Goal: Task Accomplishment & Management: Manage account settings

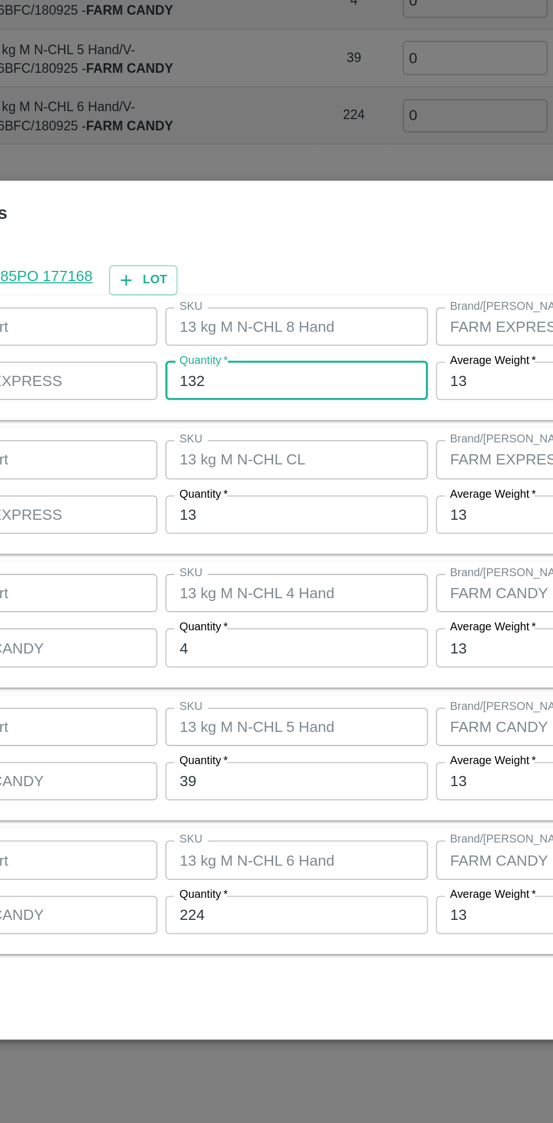
scroll to position [164, 0]
type input "129"
click at [230, 507] on input "13" at bounding box center [255, 507] width 147 height 21
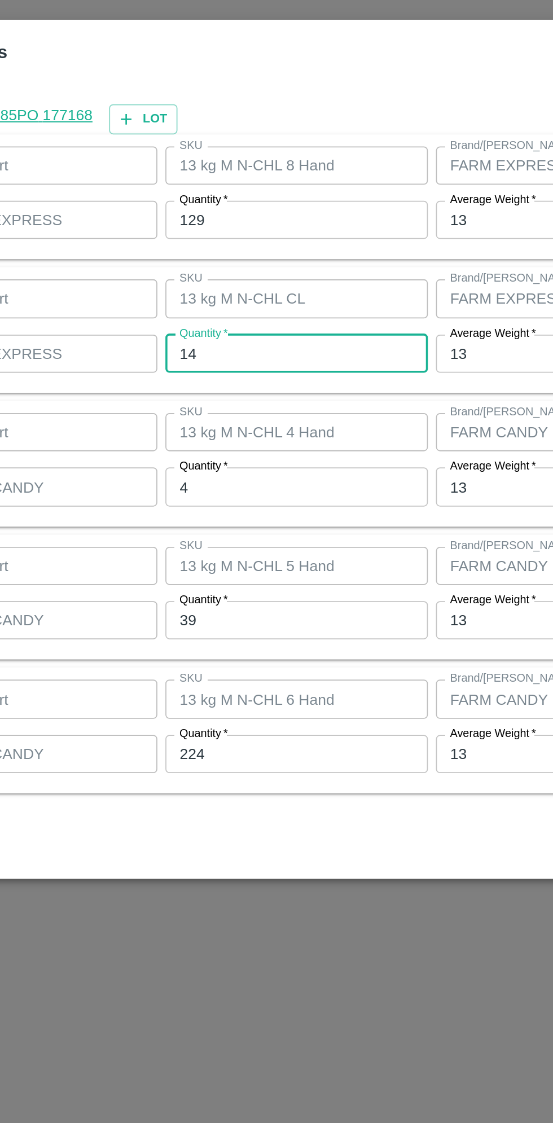
type input "14"
click at [240, 580] on input "4" at bounding box center [255, 582] width 147 height 21
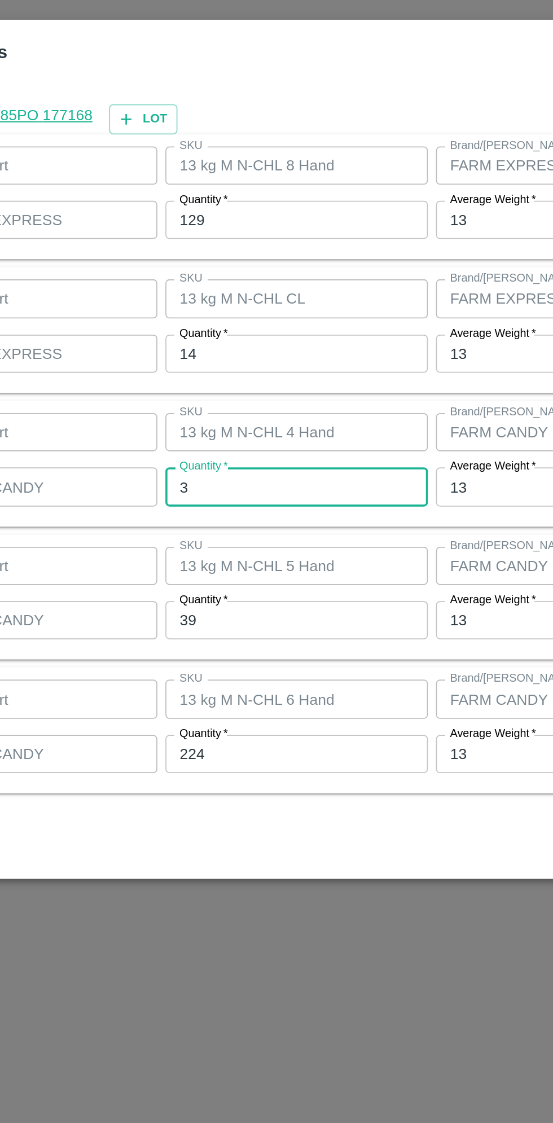
type input "3"
click at [259, 661] on input "39" at bounding box center [255, 657] width 147 height 21
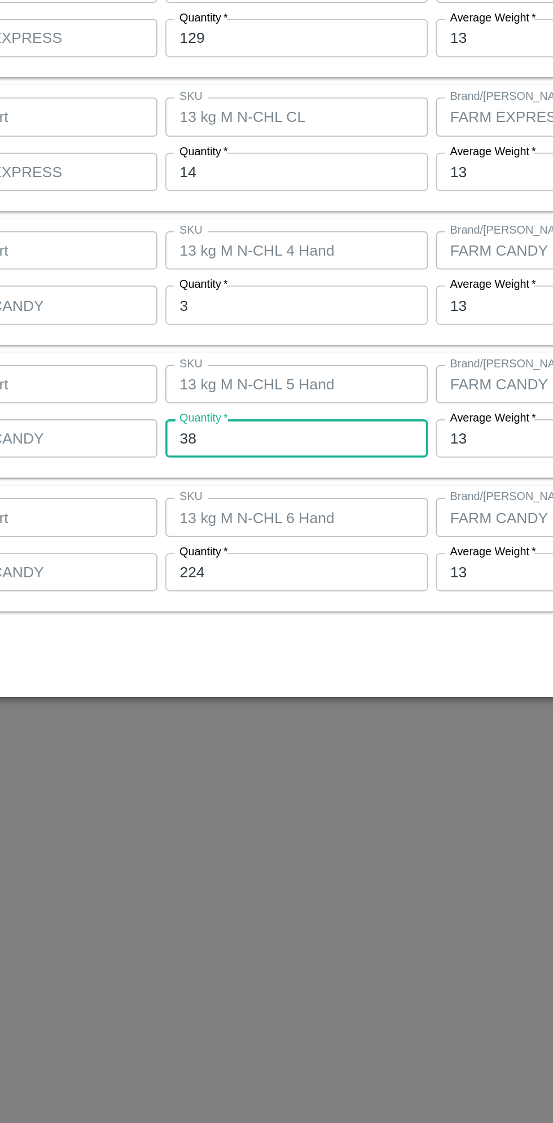
type input "38"
click at [245, 735] on input "224" at bounding box center [255, 732] width 147 height 21
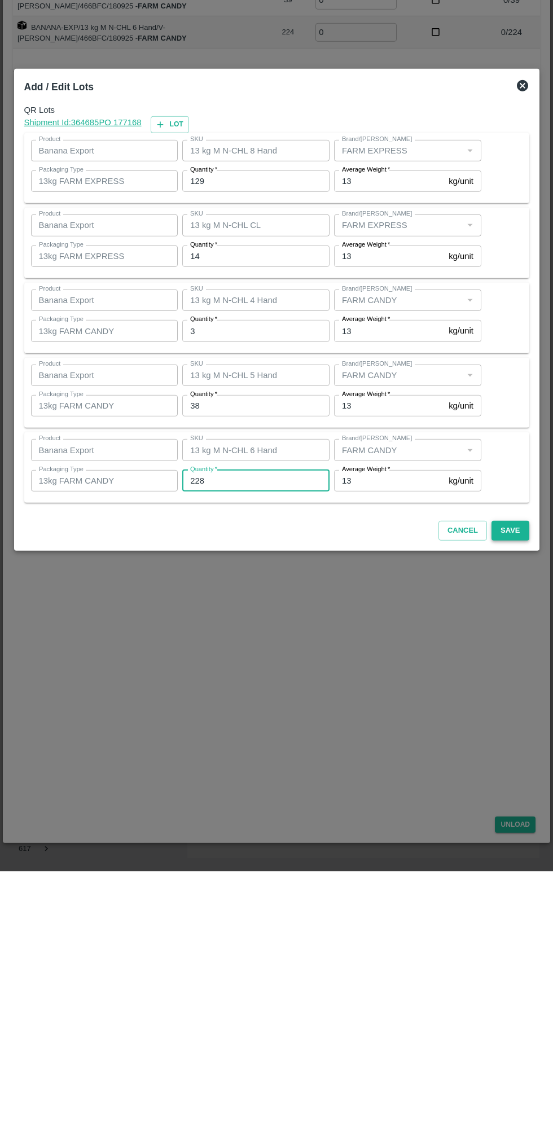
type input "228"
click at [522, 784] on button "Save" at bounding box center [509, 782] width 37 height 20
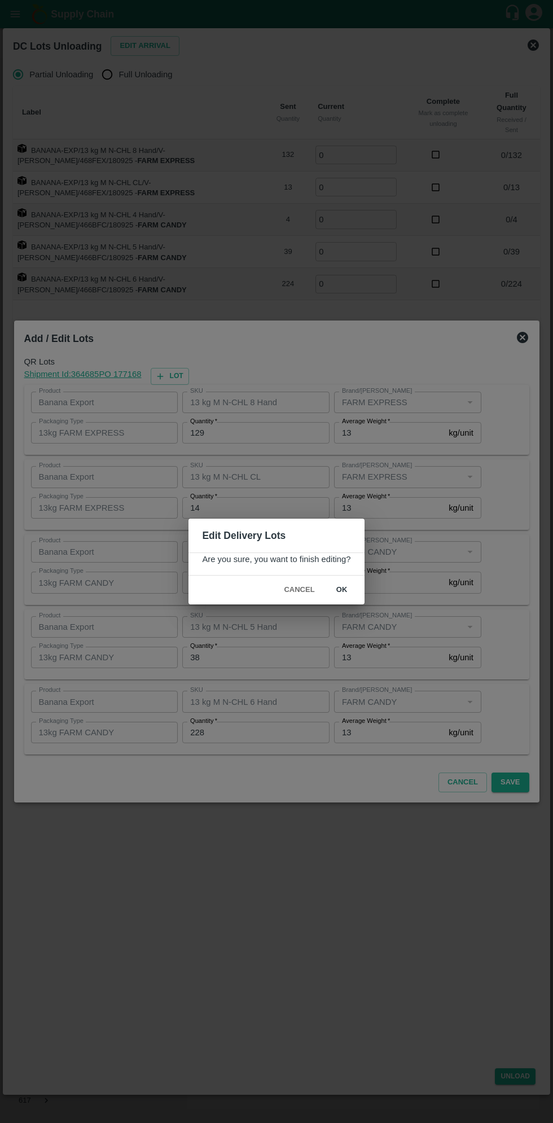
click at [356, 593] on button "ok" at bounding box center [342, 590] width 36 height 20
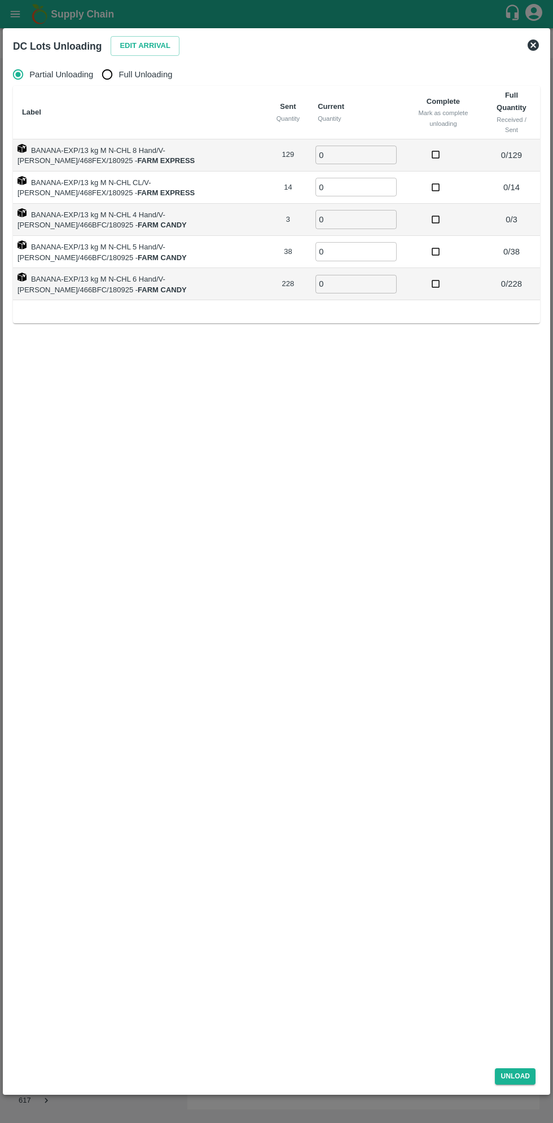
click at [135, 76] on span "Full Unloading" at bounding box center [146, 74] width 54 height 12
click at [118, 76] on input "Full Unloading" at bounding box center [107, 74] width 23 height 23
radio input "true"
click at [317, 155] on input "0" at bounding box center [315, 155] width 81 height 19
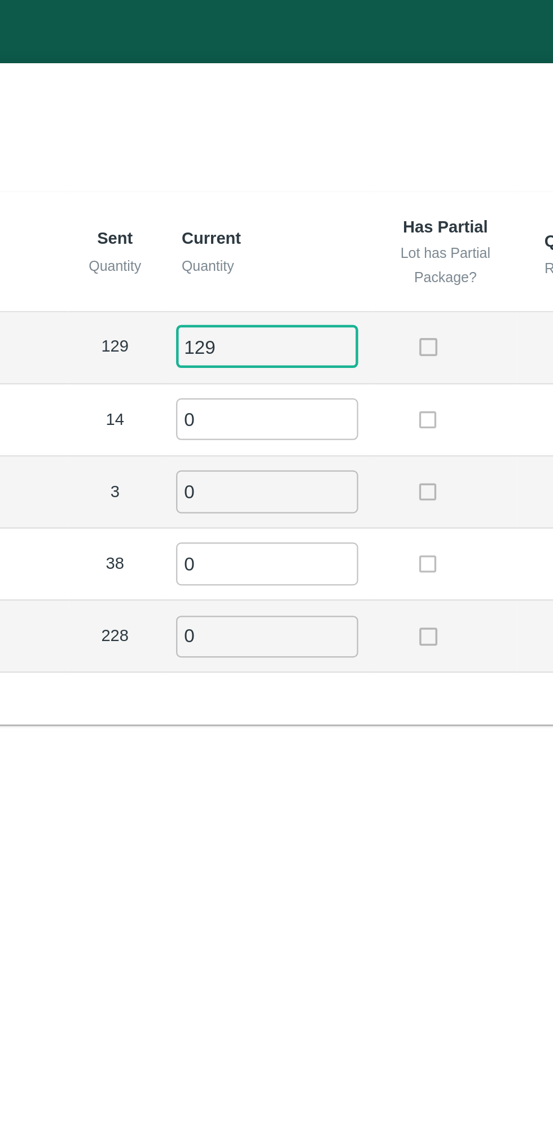
type input "129"
click at [306, 184] on input "0" at bounding box center [315, 187] width 81 height 19
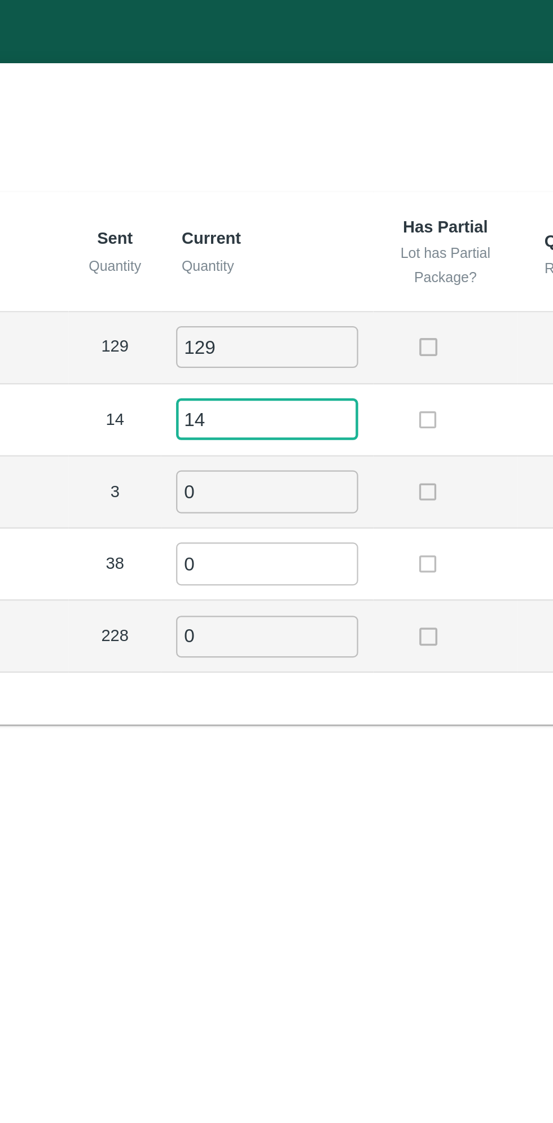
type input "14"
click at [306, 218] on input "0" at bounding box center [315, 219] width 81 height 19
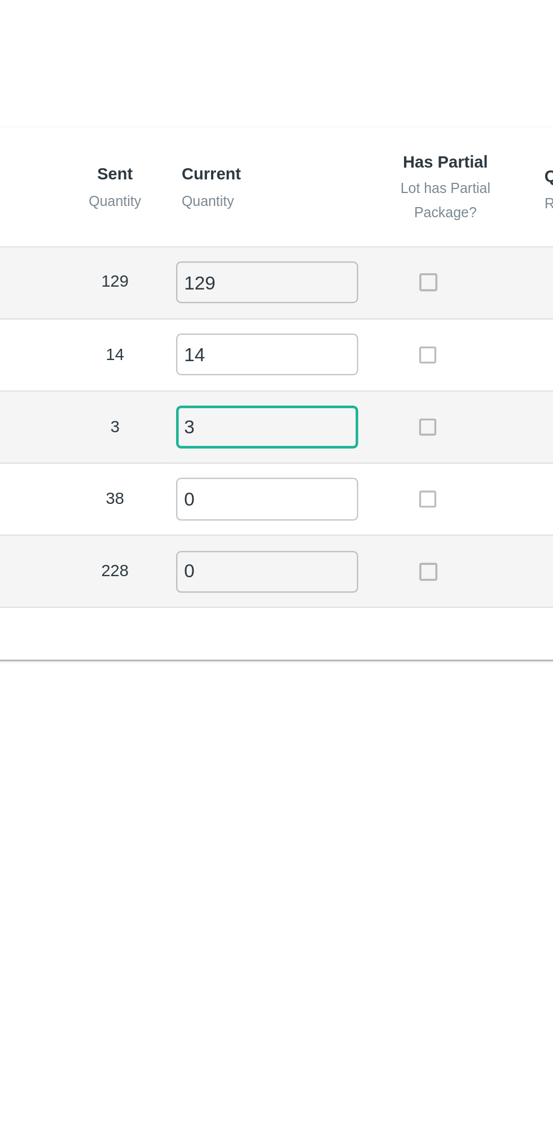
type input "3"
click at [315, 248] on input "0" at bounding box center [315, 251] width 81 height 19
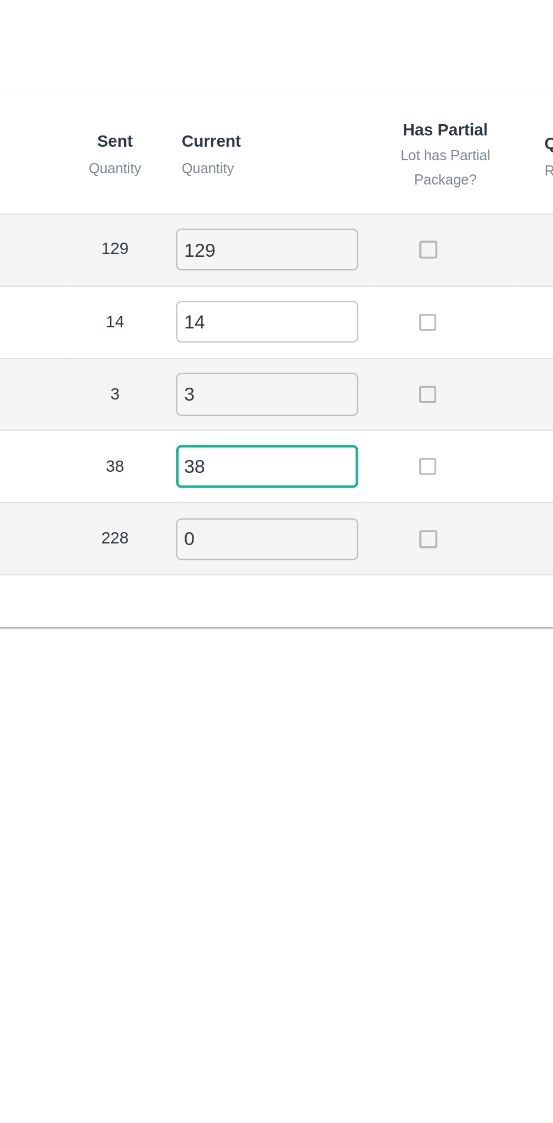
type input "38"
click at [302, 279] on input "0" at bounding box center [315, 284] width 81 height 19
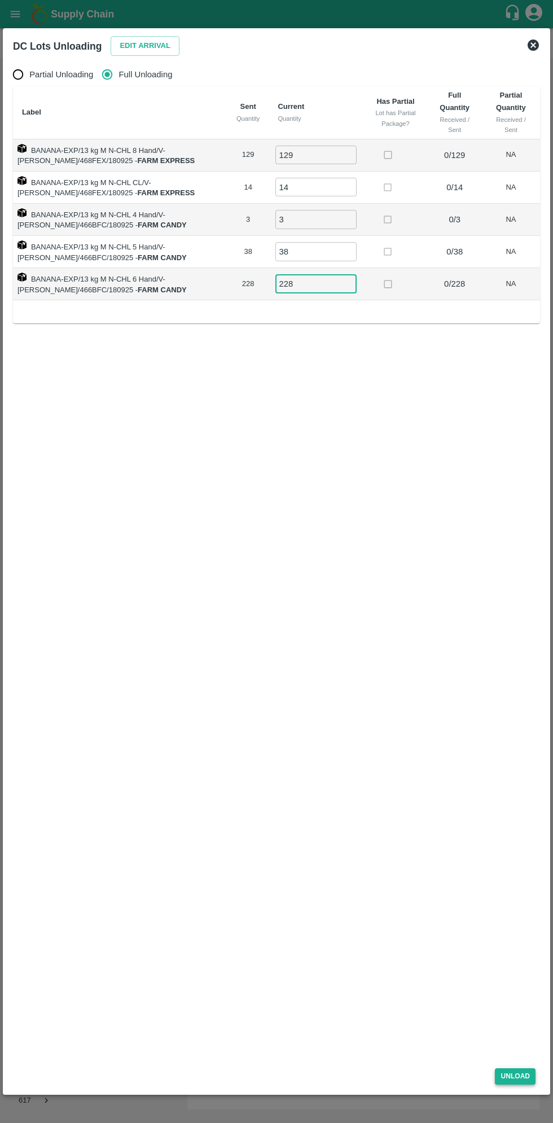
type input "228"
click at [504, 1069] on button "Unload" at bounding box center [515, 1076] width 41 height 16
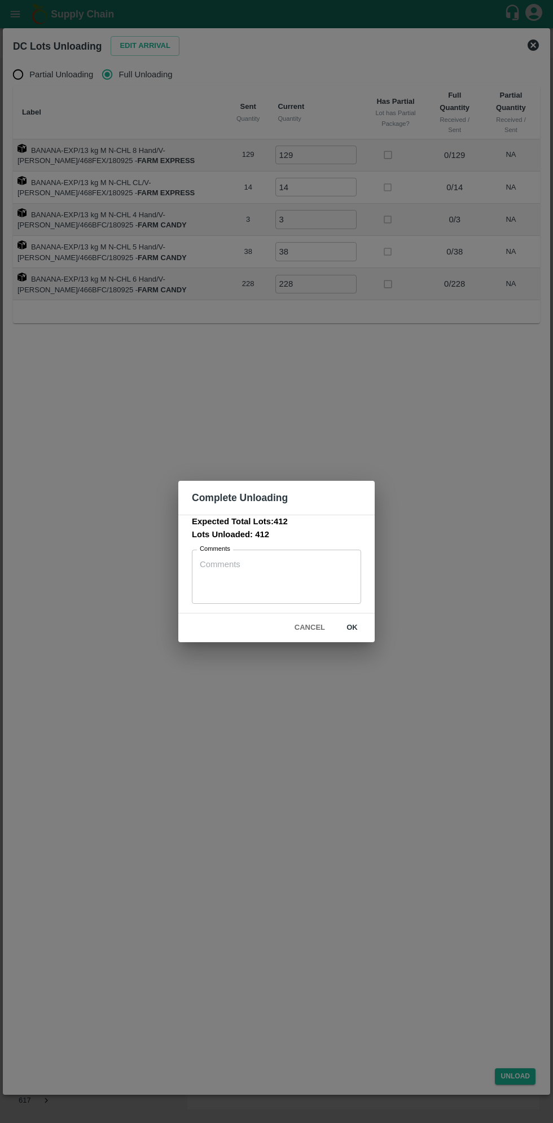
click at [352, 627] on button "ok" at bounding box center [352, 628] width 36 height 20
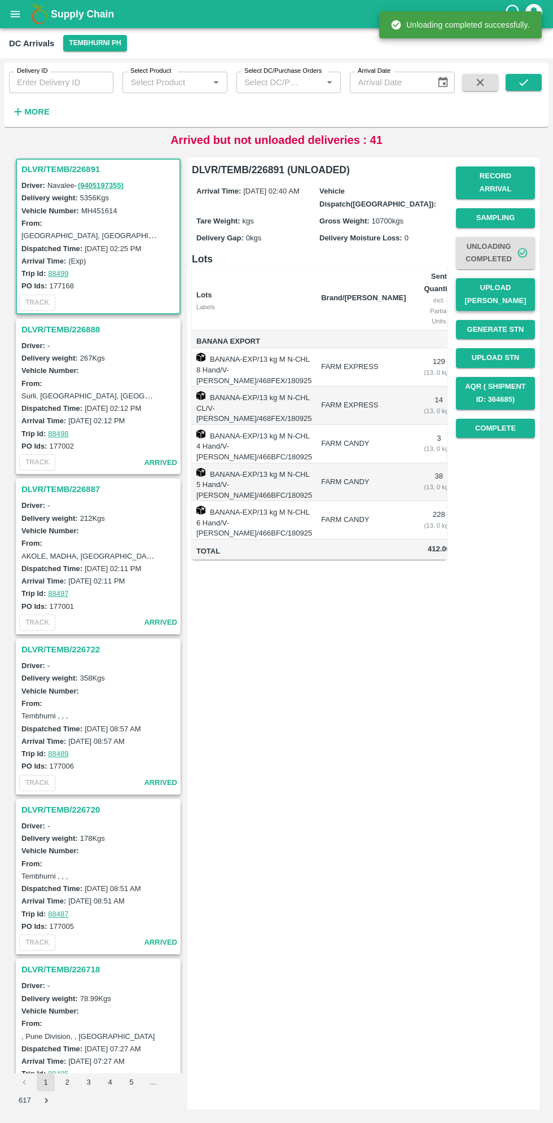
click at [507, 280] on button "Upload [PERSON_NAME]" at bounding box center [495, 294] width 79 height 33
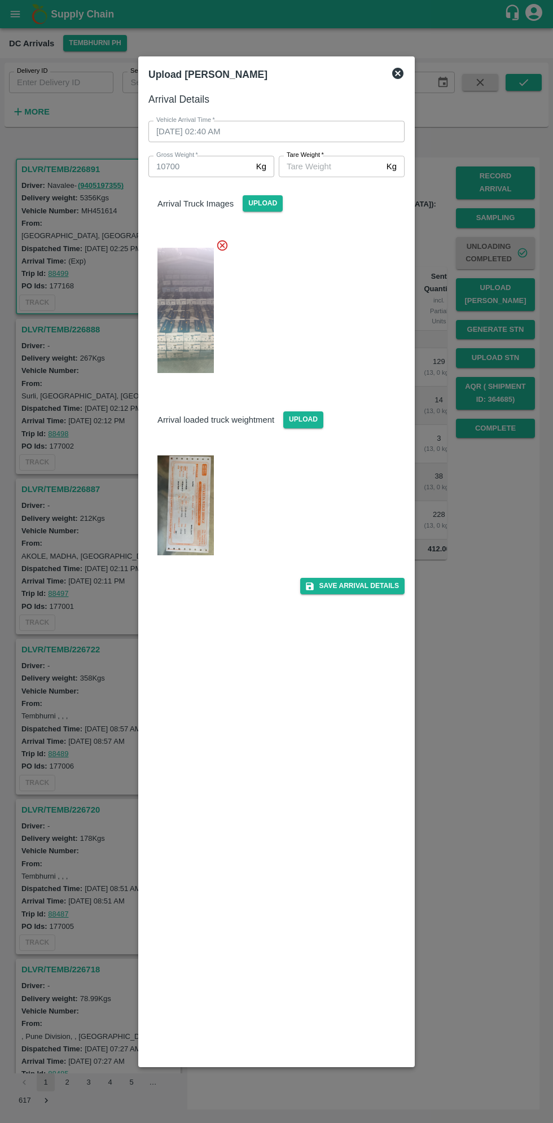
click at [184, 504] on img at bounding box center [185, 505] width 56 height 100
click at [322, 155] on span "*" at bounding box center [322, 154] width 4 height 7
click at [322, 156] on input "[PERSON_NAME]   *" at bounding box center [330, 166] width 103 height 21
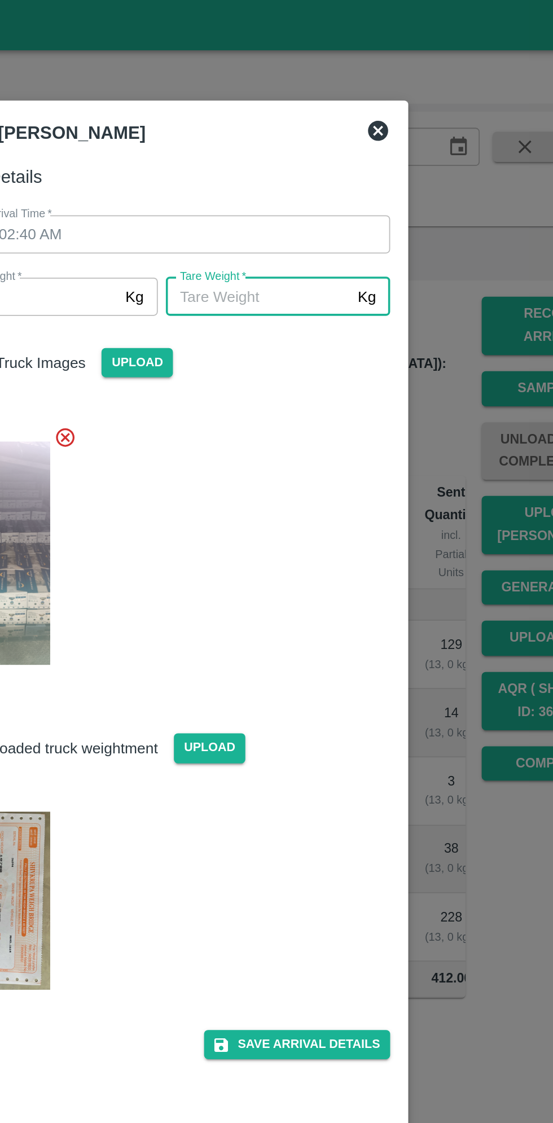
type input "4"
click at [294, 168] on input "[PERSON_NAME]   *" at bounding box center [330, 166] width 103 height 21
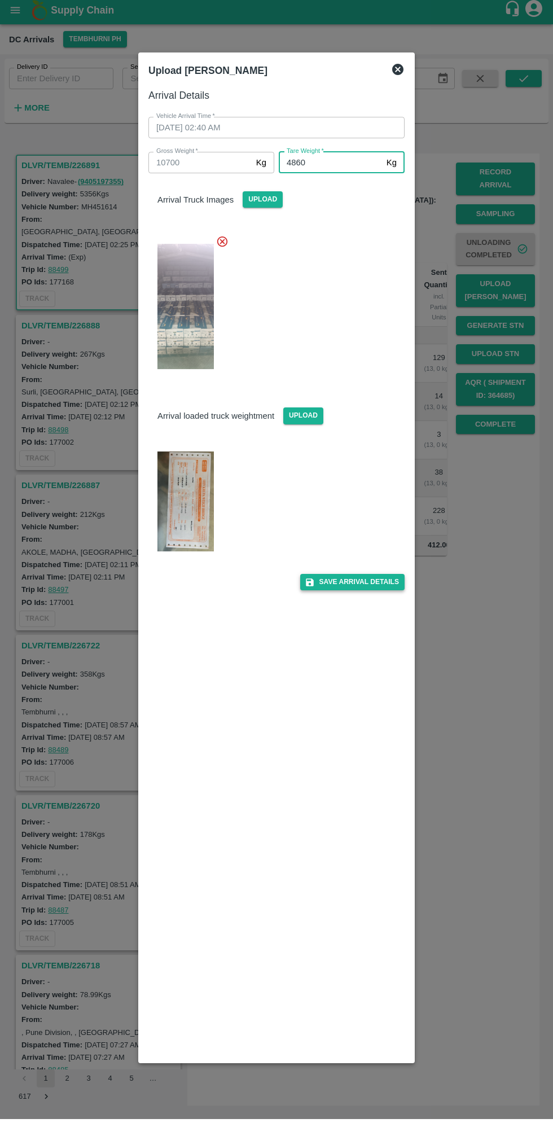
type input "4860"
click at [367, 588] on button "Save Arrival Details" at bounding box center [352, 586] width 104 height 16
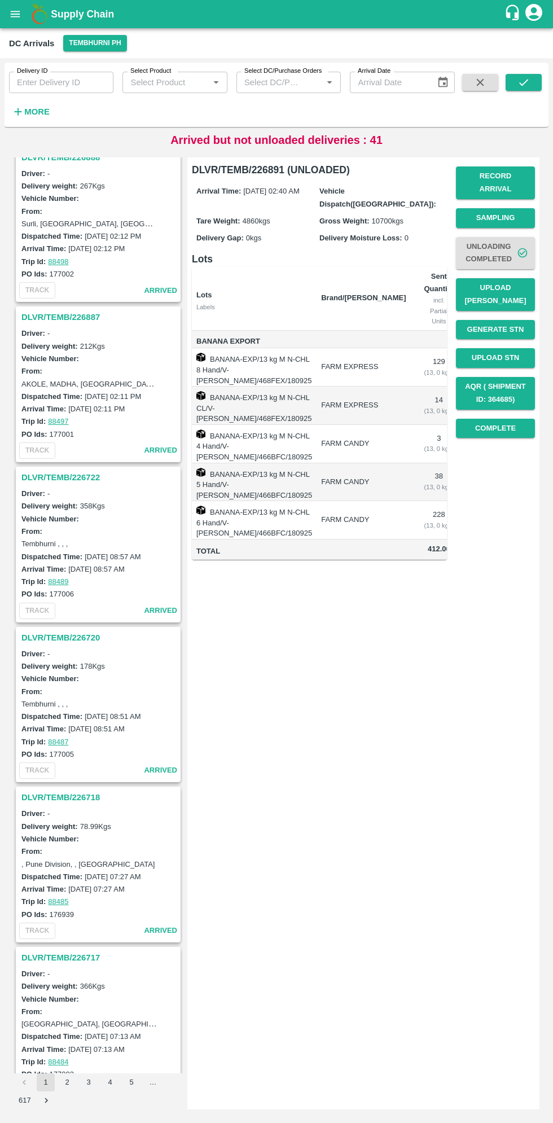
scroll to position [332, 0]
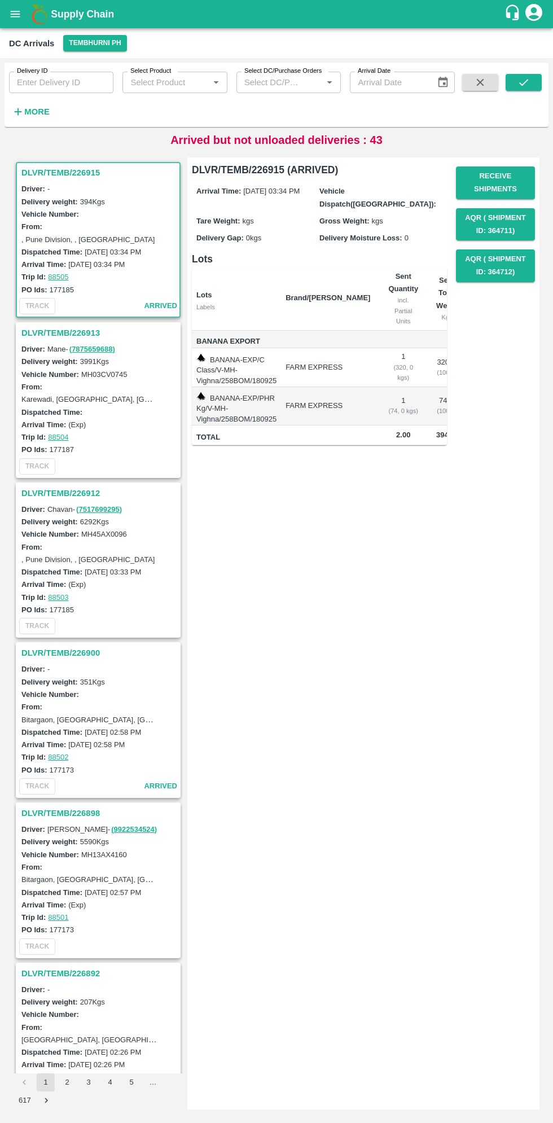
click at [56, 490] on h3 "DLVR/TEMB/226912" at bounding box center [99, 493] width 157 height 15
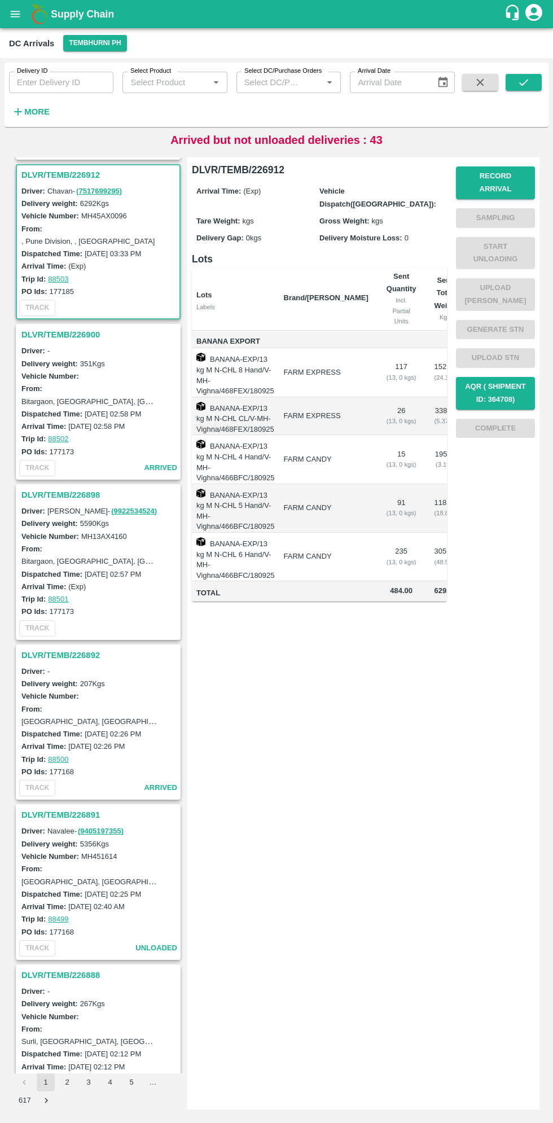
scroll to position [323, 0]
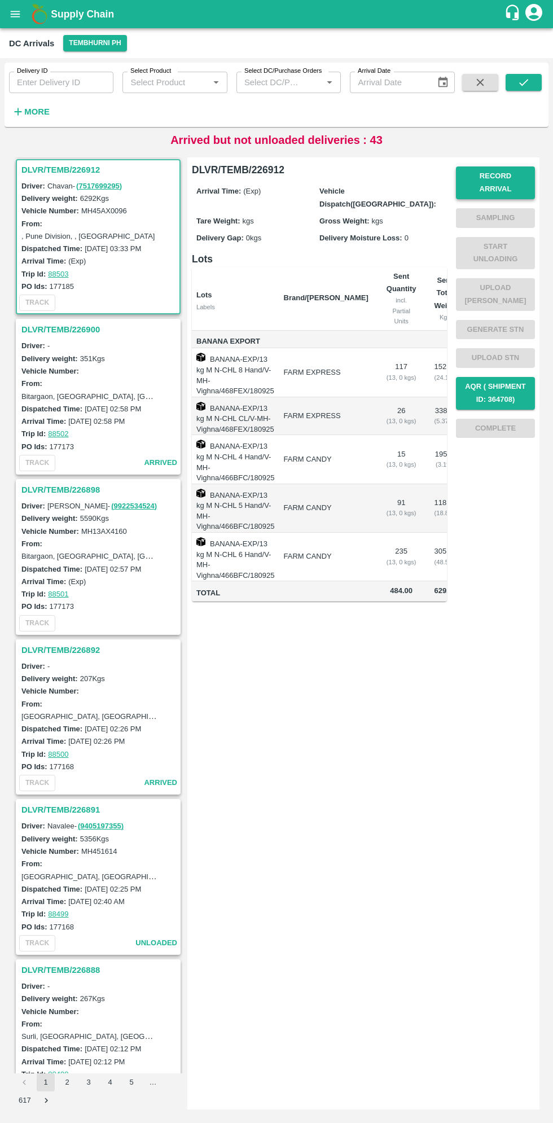
click at [506, 179] on button "Record Arrival" at bounding box center [495, 182] width 79 height 33
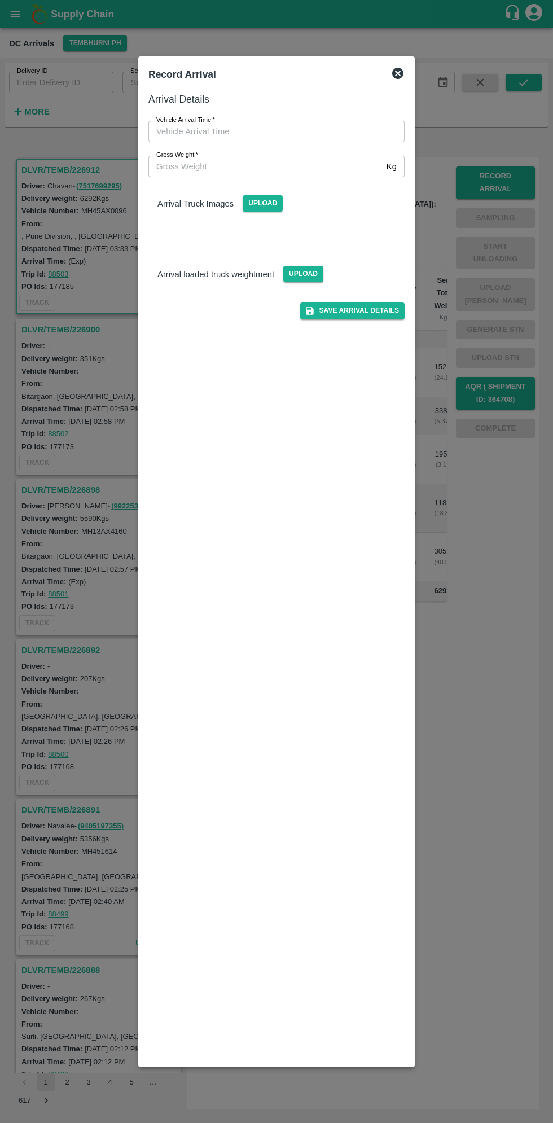
click at [204, 131] on input "Vehicle Arrival Time   *" at bounding box center [272, 131] width 248 height 21
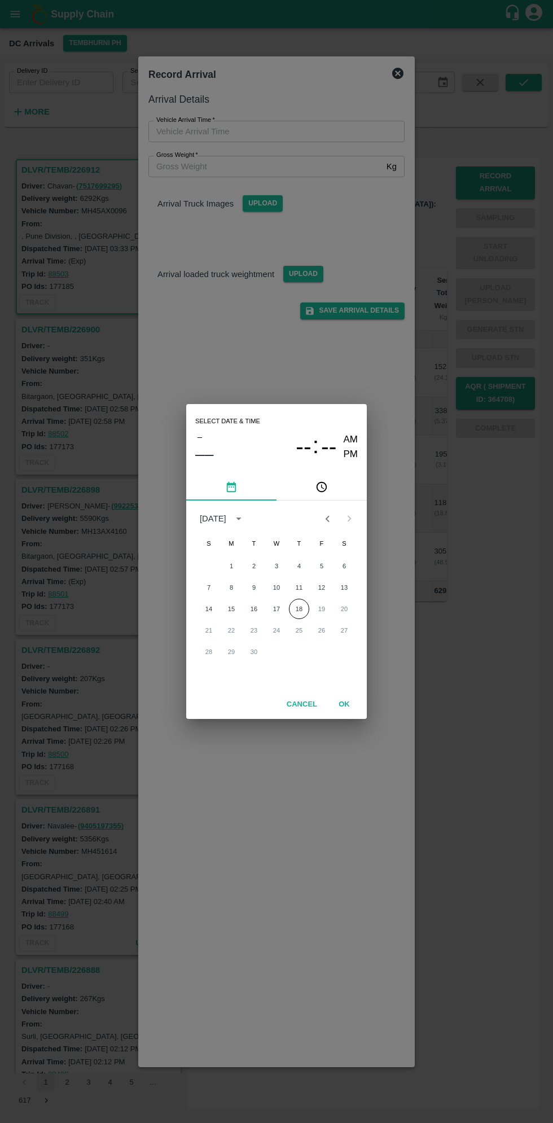
click at [322, 487] on icon "pick time" at bounding box center [321, 487] width 12 height 12
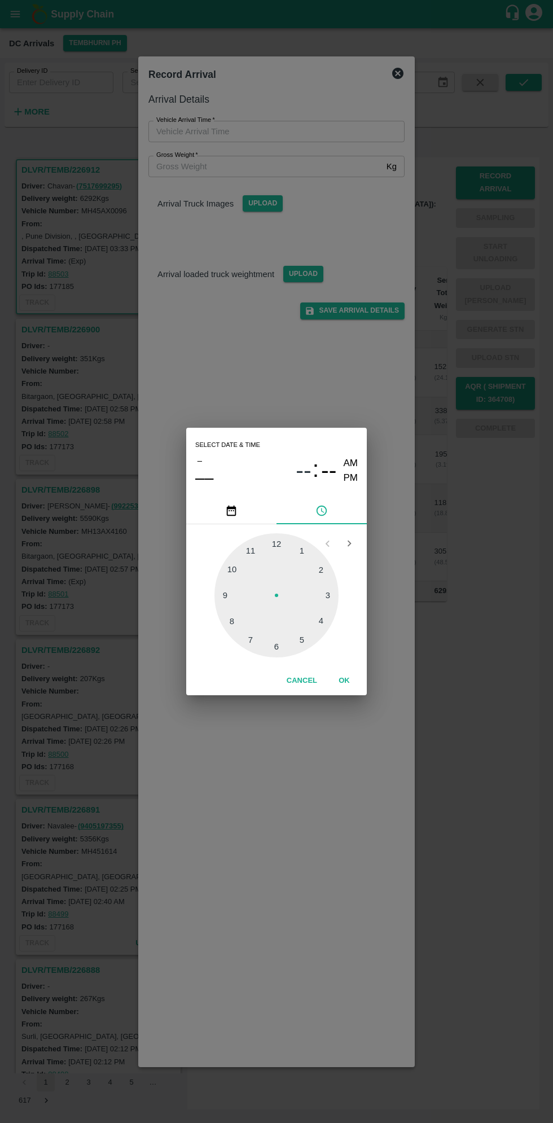
click at [330, 569] on div at bounding box center [276, 595] width 124 height 124
click at [246, 611] on div at bounding box center [276, 595] width 124 height 124
type input "18/09/2025 02:41 AM"
click at [344, 683] on button "OK" at bounding box center [344, 681] width 36 height 20
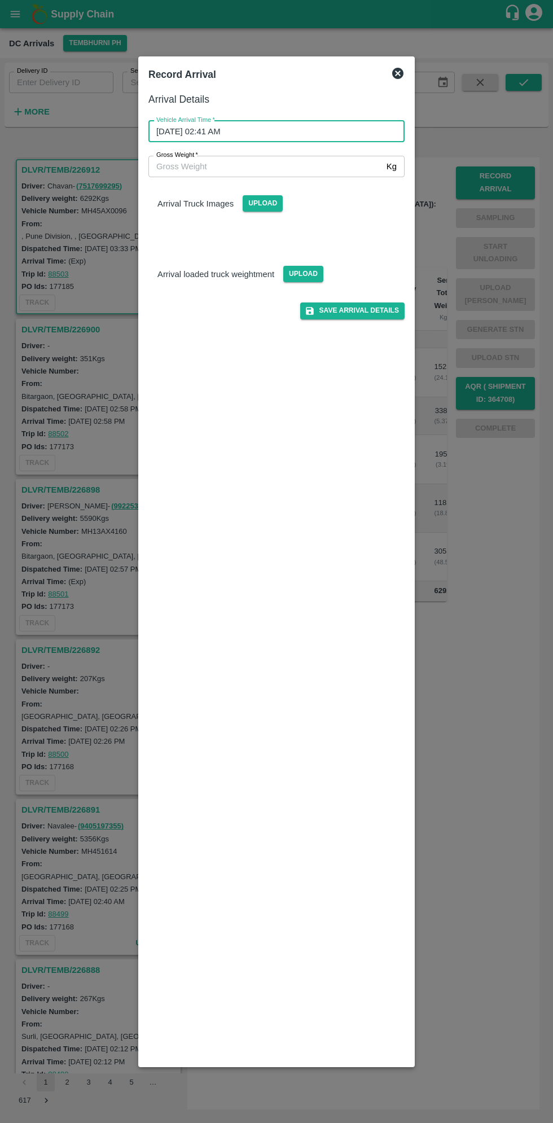
click at [182, 169] on input "Gross Weight   *" at bounding box center [265, 166] width 234 height 21
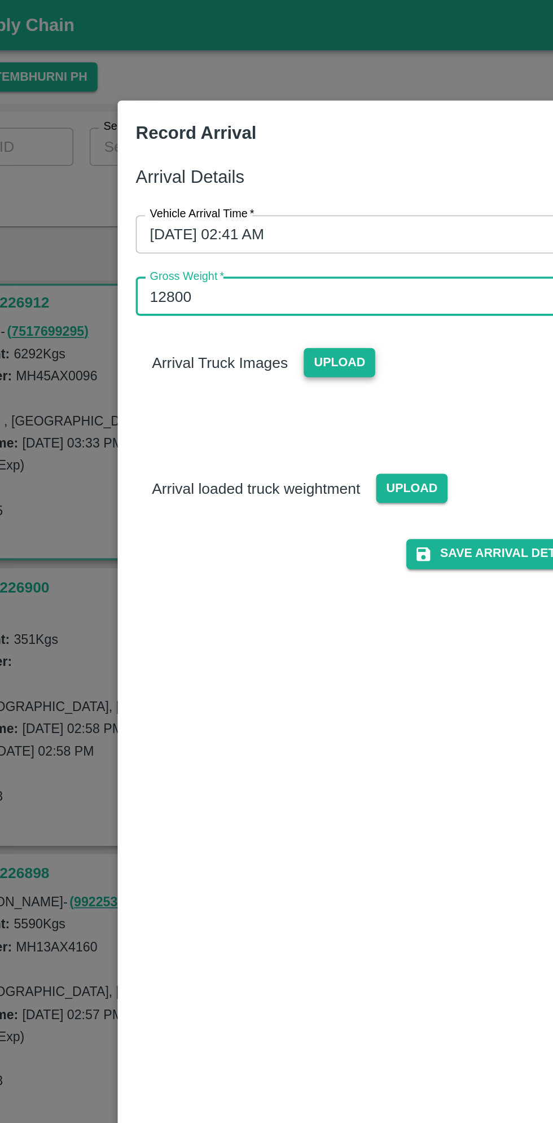
type input "12800"
click at [273, 203] on span "Upload" at bounding box center [263, 203] width 40 height 16
click at [0, 0] on input "Upload" at bounding box center [0, 0] width 0 height 0
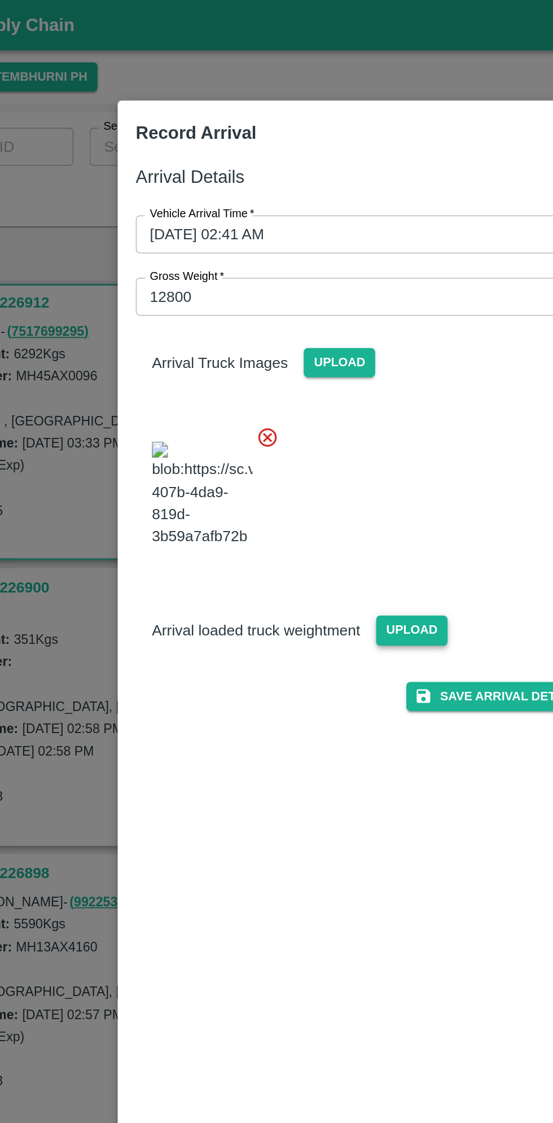
click at [298, 362] on span "Upload" at bounding box center [303, 353] width 40 height 16
click at [0, 0] on input "Upload" at bounding box center [0, 0] width 0 height 0
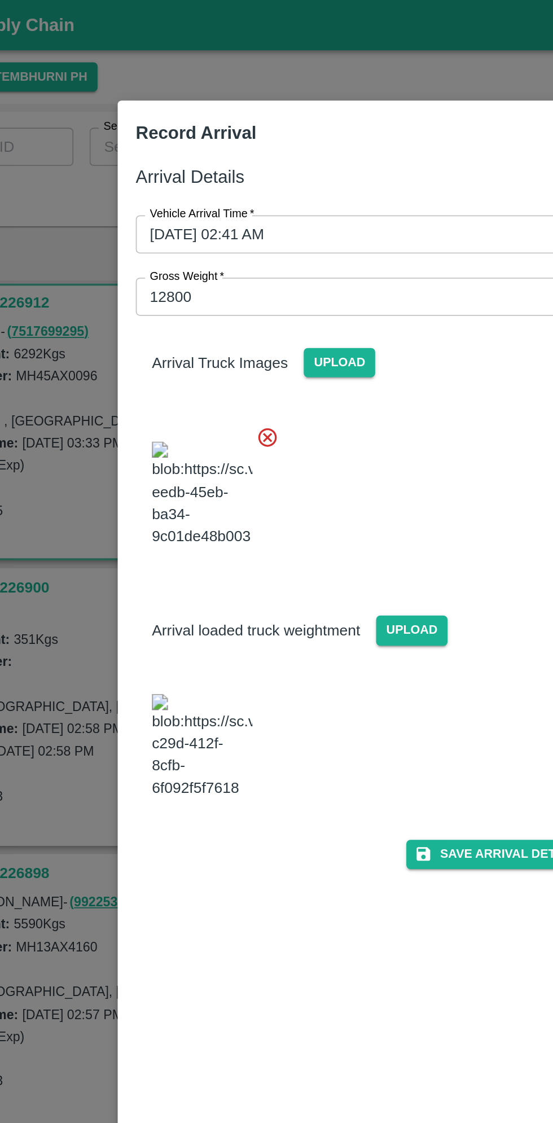
click at [195, 449] on img at bounding box center [185, 418] width 56 height 59
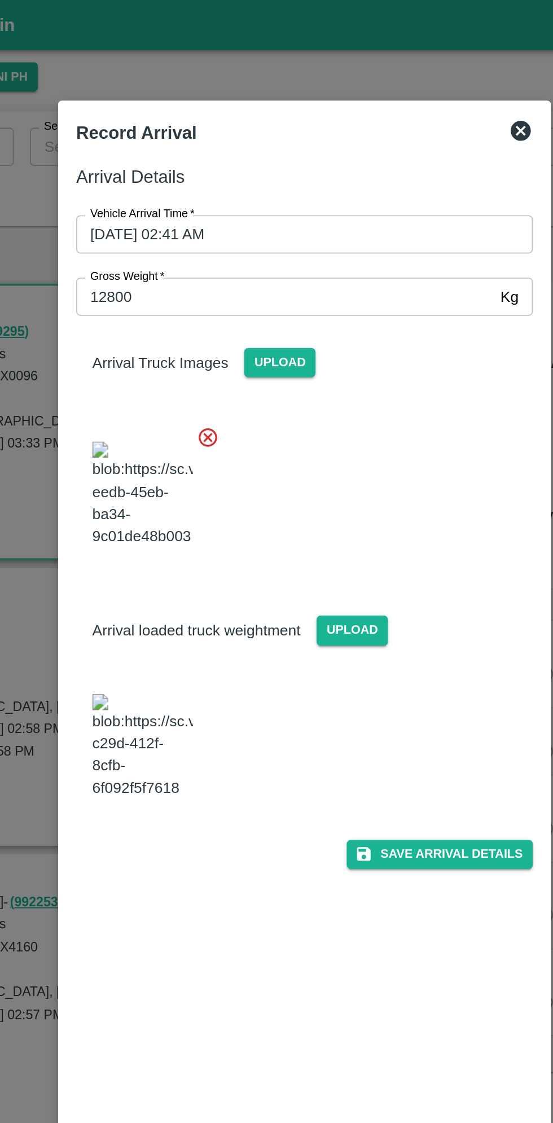
click at [402, 72] on icon at bounding box center [397, 73] width 11 height 11
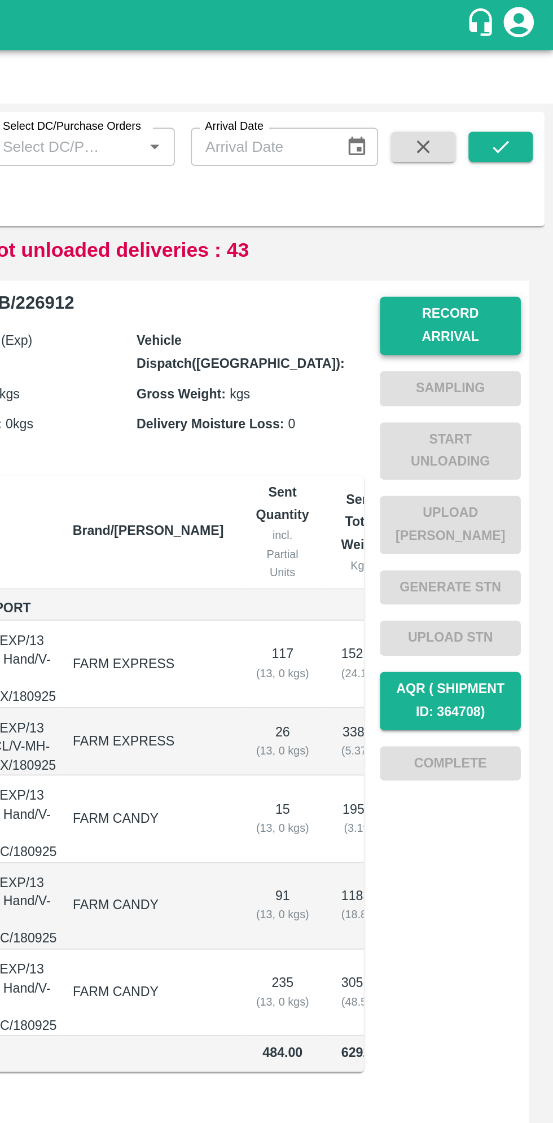
click at [504, 180] on button "Record Arrival" at bounding box center [495, 182] width 79 height 33
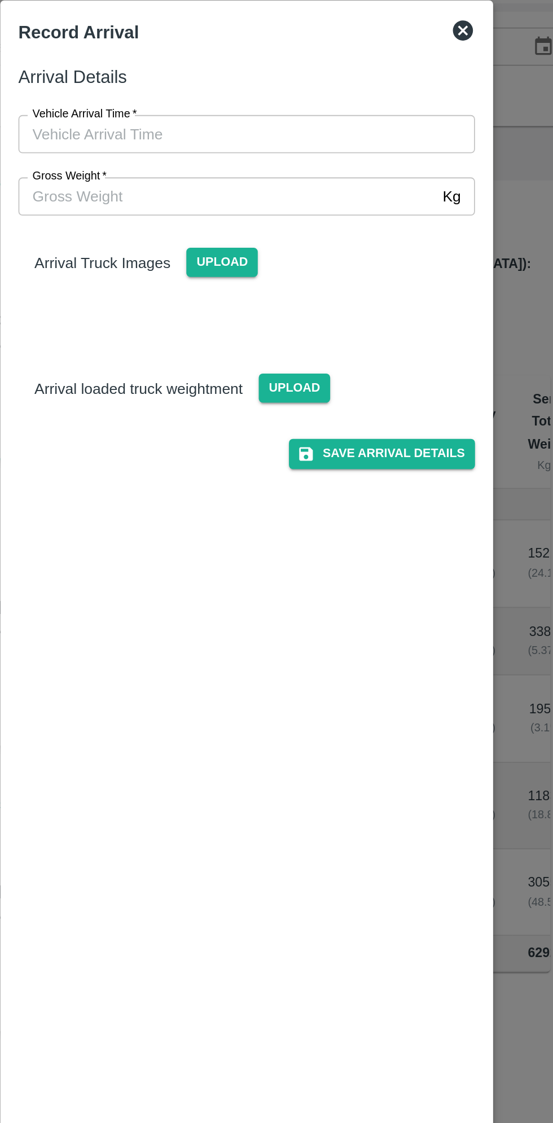
click at [400, 74] on icon at bounding box center [398, 74] width 14 height 14
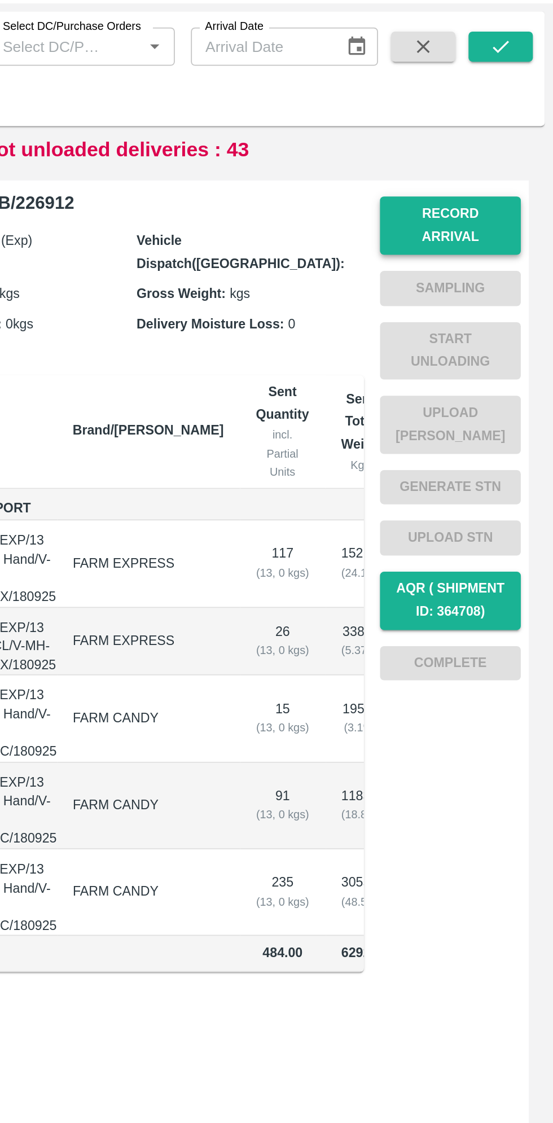
click at [518, 174] on button "Record Arrival" at bounding box center [495, 182] width 79 height 33
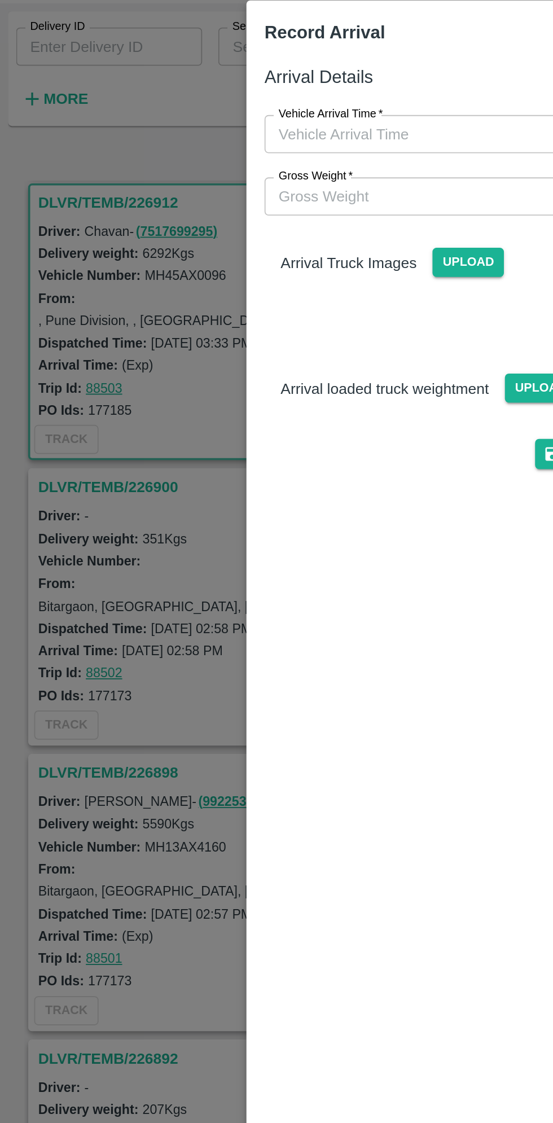
click at [178, 120] on label "Vehicle Arrival Time   *" at bounding box center [185, 120] width 59 height 9
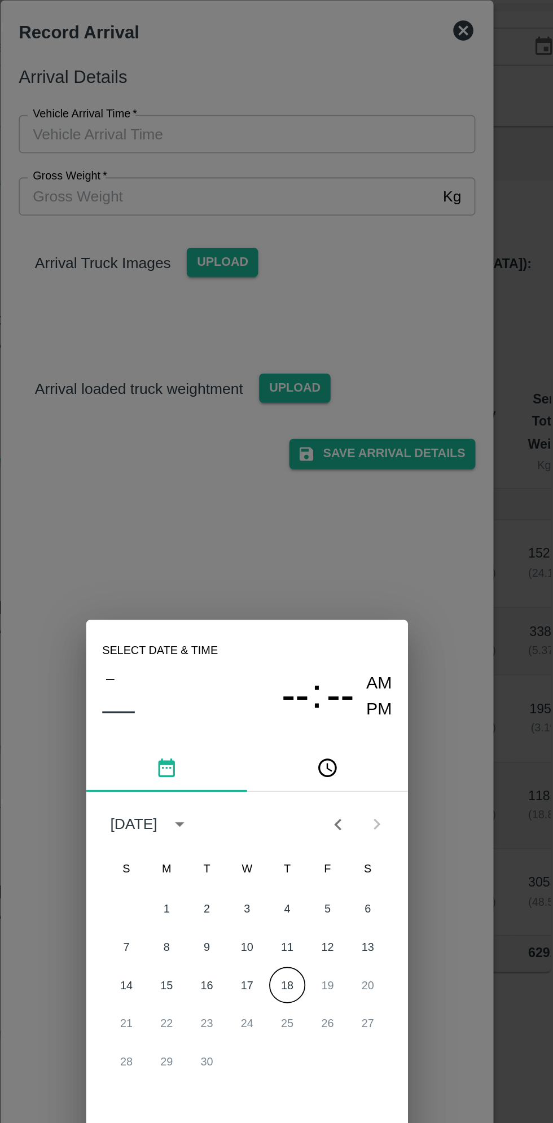
click at [322, 481] on icon "pick time" at bounding box center [321, 487] width 12 height 12
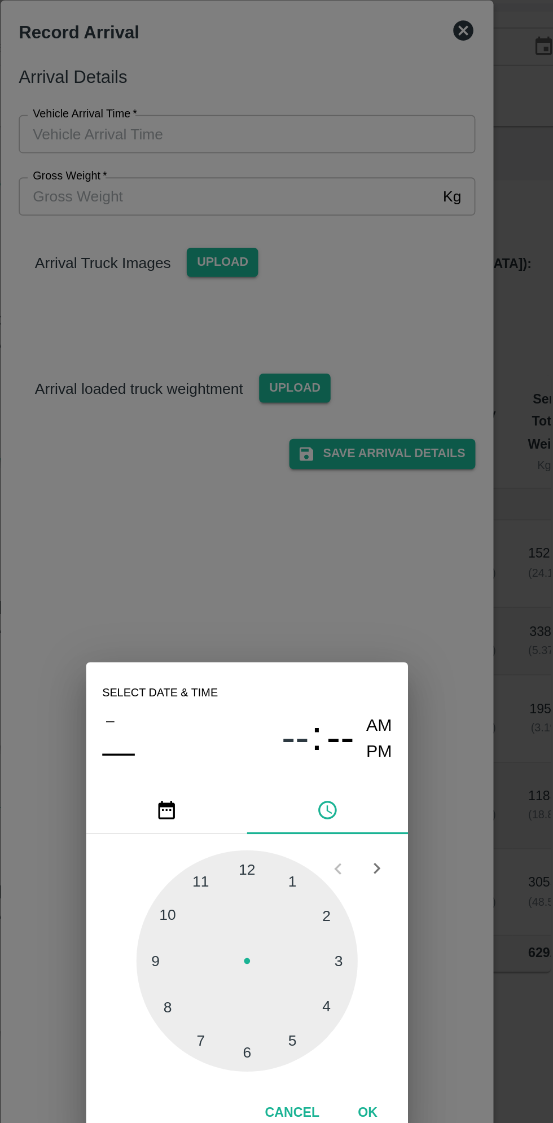
click at [323, 563] on div at bounding box center [276, 595] width 124 height 124
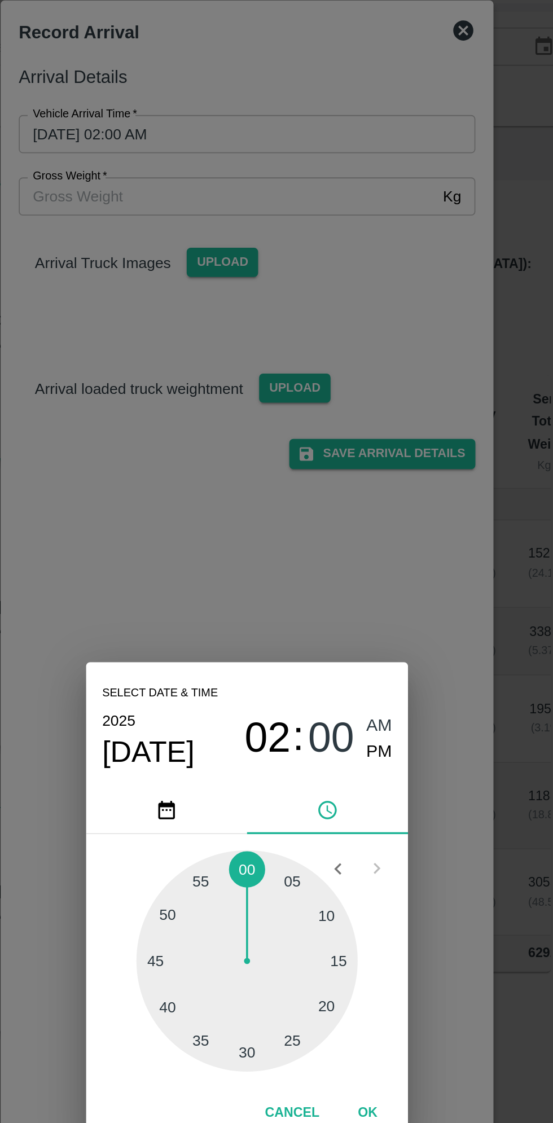
click at [233, 621] on div at bounding box center [276, 595] width 124 height 124
type input "[DATE] 02:40 AM"
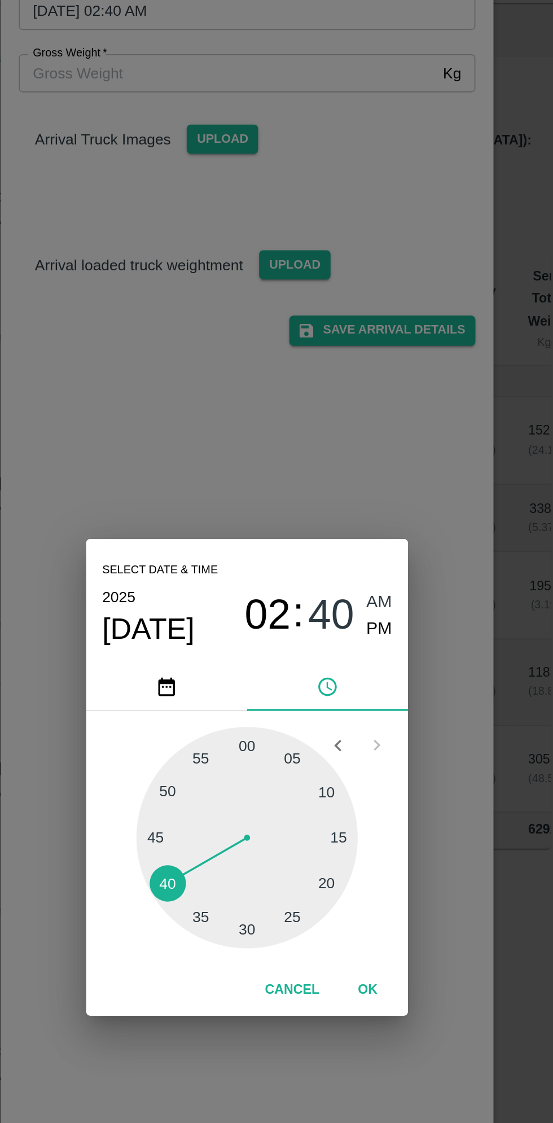
click at [348, 688] on button "OK" at bounding box center [344, 681] width 36 height 20
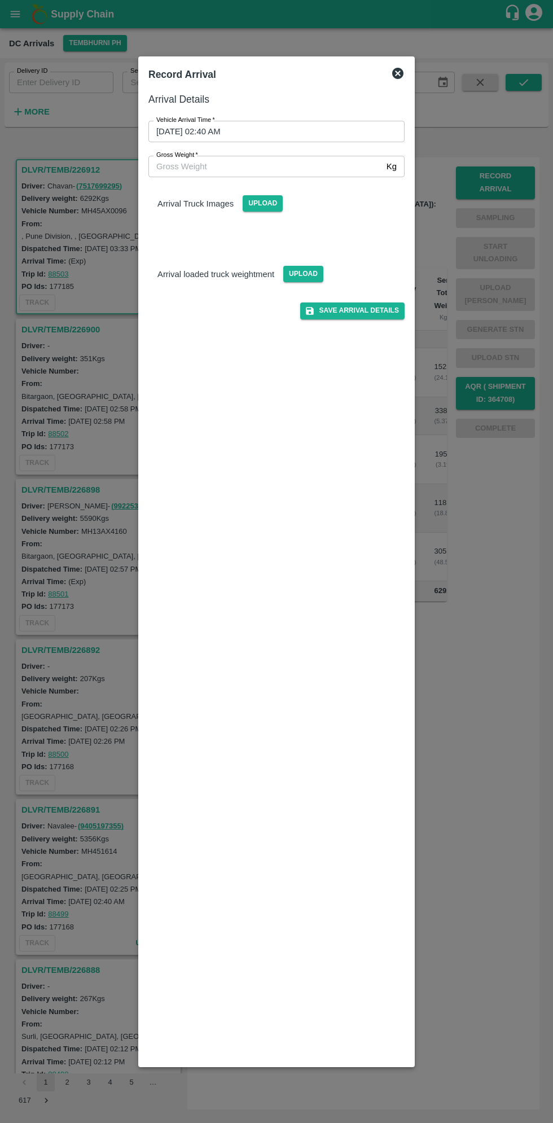
scroll to position [0, 0]
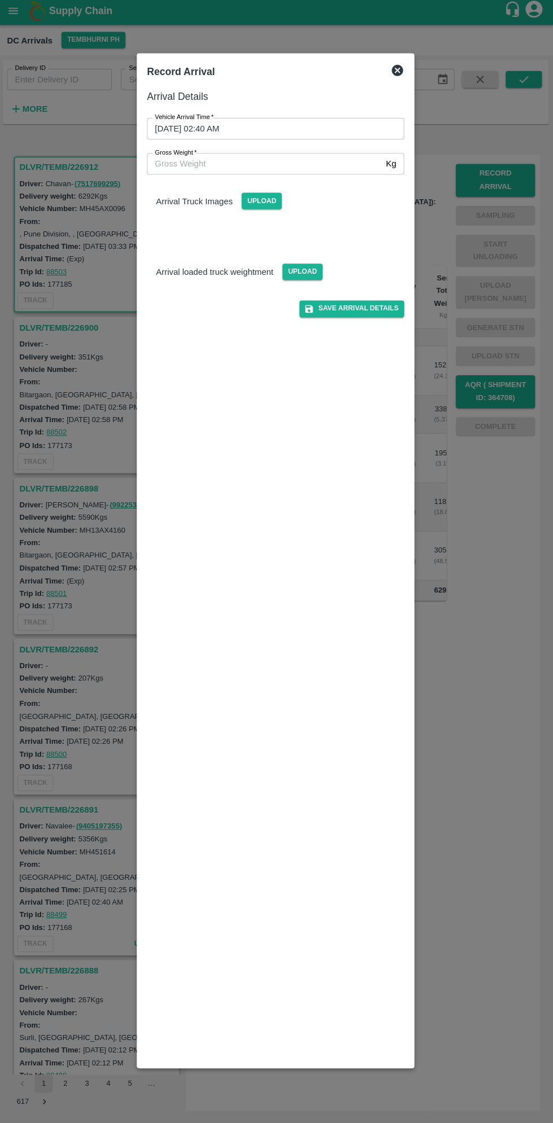
click at [188, 166] on input "Gross Weight   *" at bounding box center [265, 166] width 234 height 21
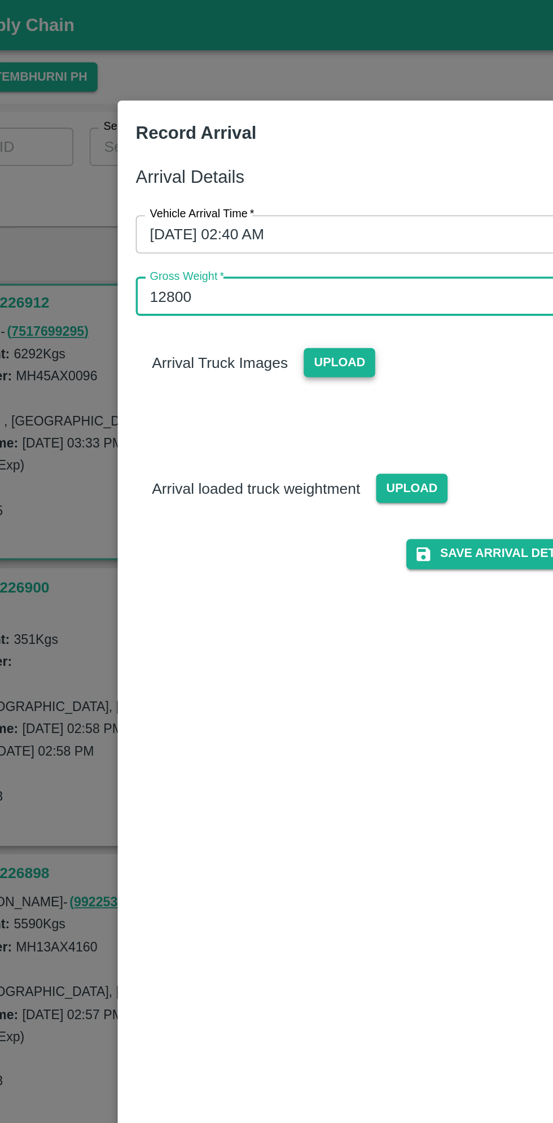
type input "12800"
click at [266, 204] on span "Upload" at bounding box center [263, 203] width 40 height 16
click at [0, 0] on input "Upload" at bounding box center [0, 0] width 0 height 0
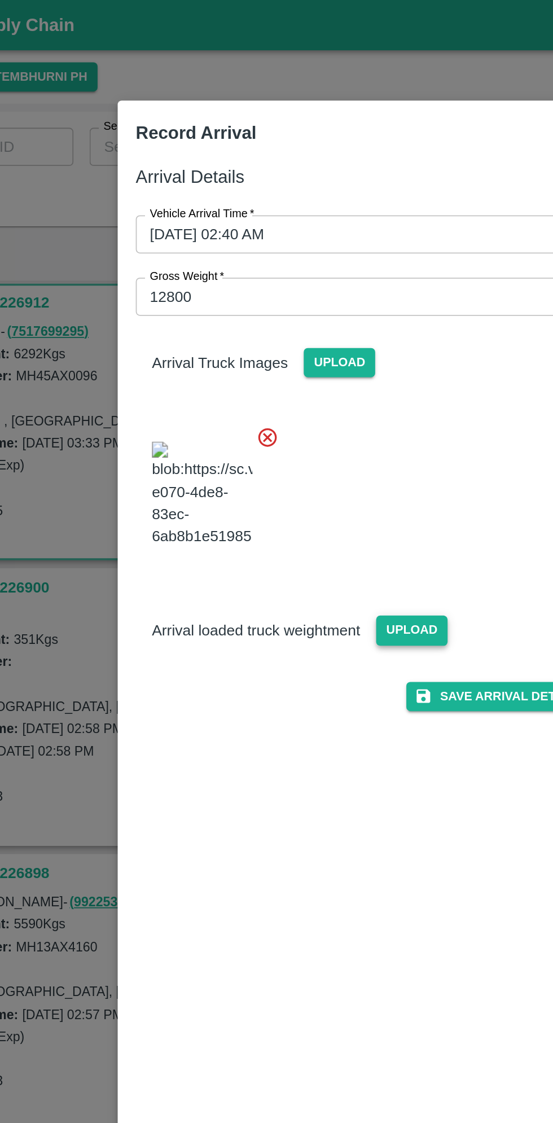
click at [293, 362] on span "Upload" at bounding box center [303, 353] width 40 height 16
click at [0, 0] on input "Upload" at bounding box center [0, 0] width 0 height 0
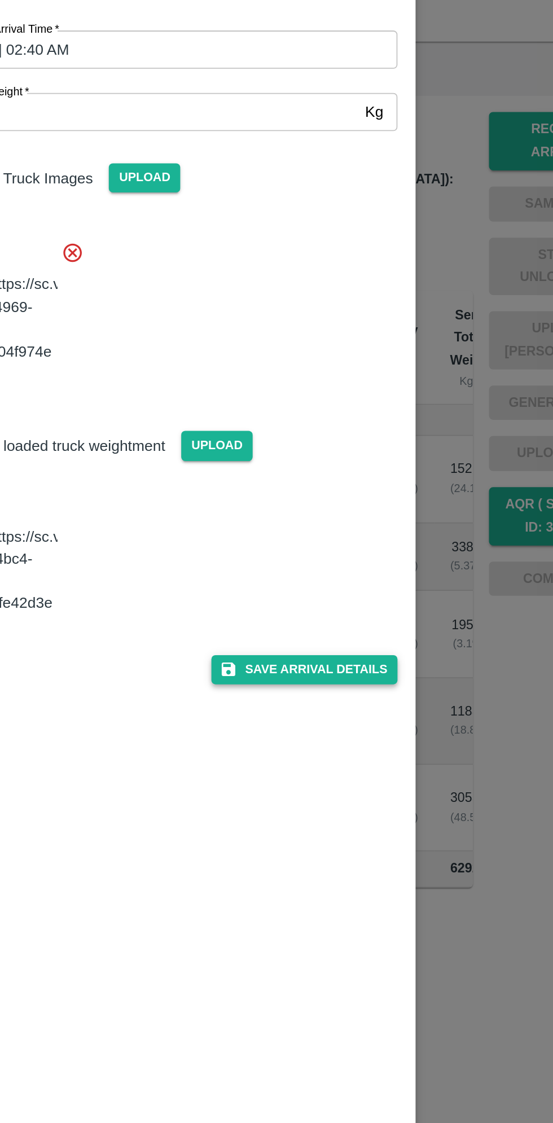
click at [349, 487] on button "Save Arrival Details" at bounding box center [352, 479] width 104 height 16
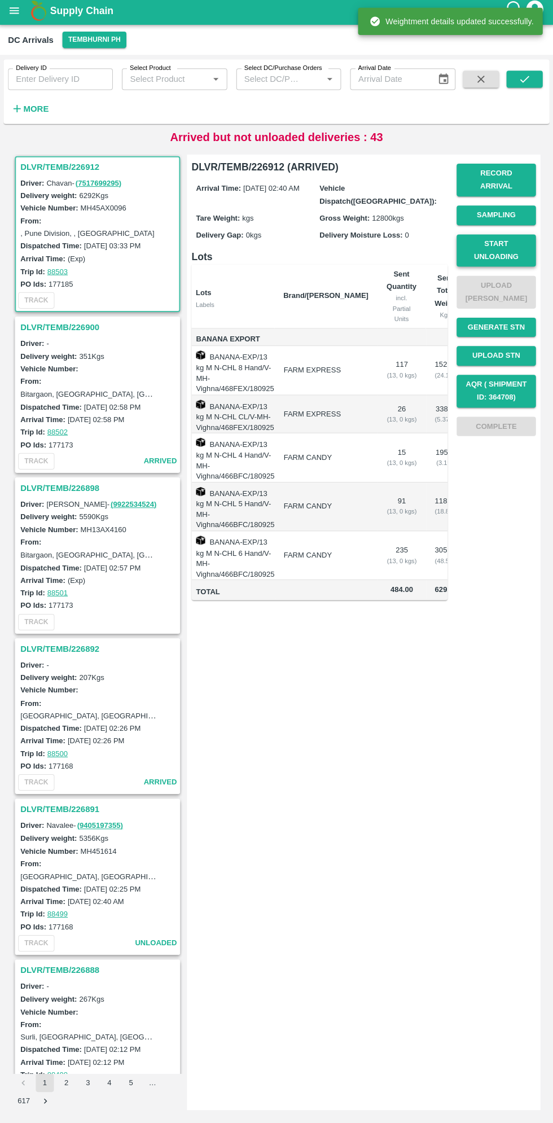
click at [513, 240] on button "Start Unloading" at bounding box center [495, 253] width 79 height 33
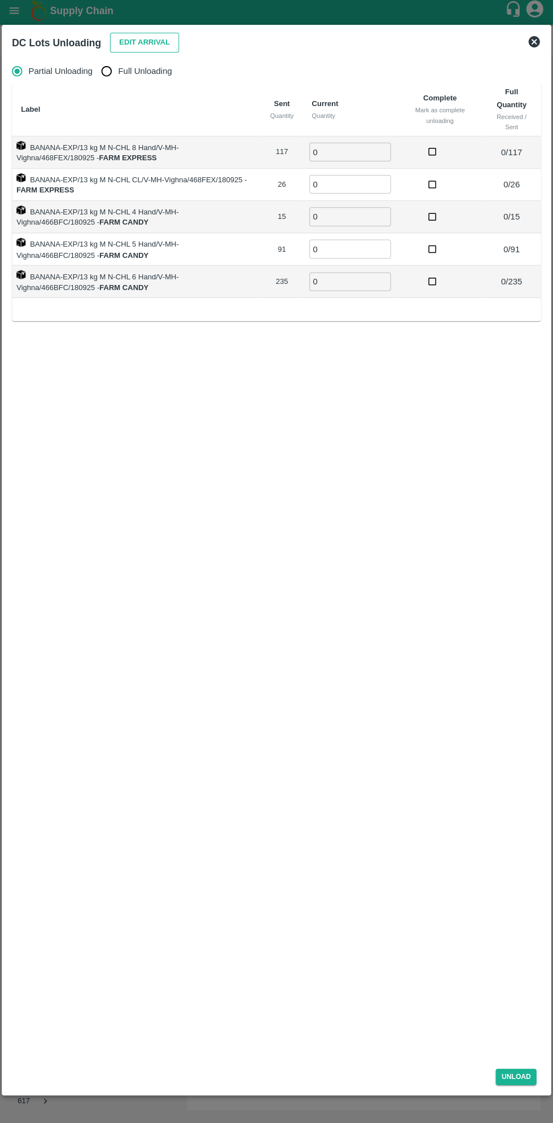
click at [140, 38] on button "Edit Arrival" at bounding box center [145, 46] width 69 height 20
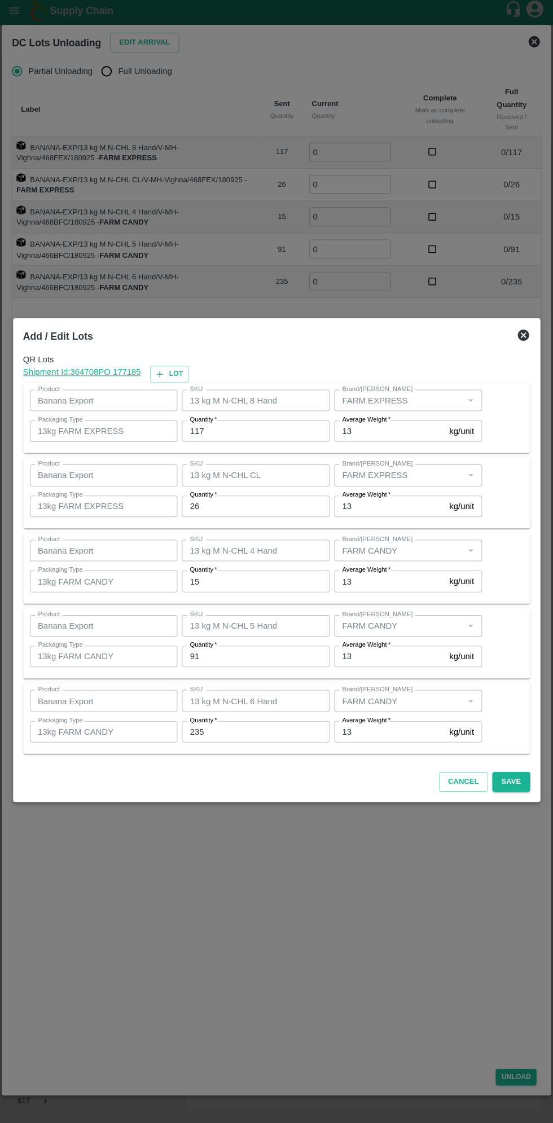
click at [284, 433] on input "117" at bounding box center [255, 432] width 147 height 21
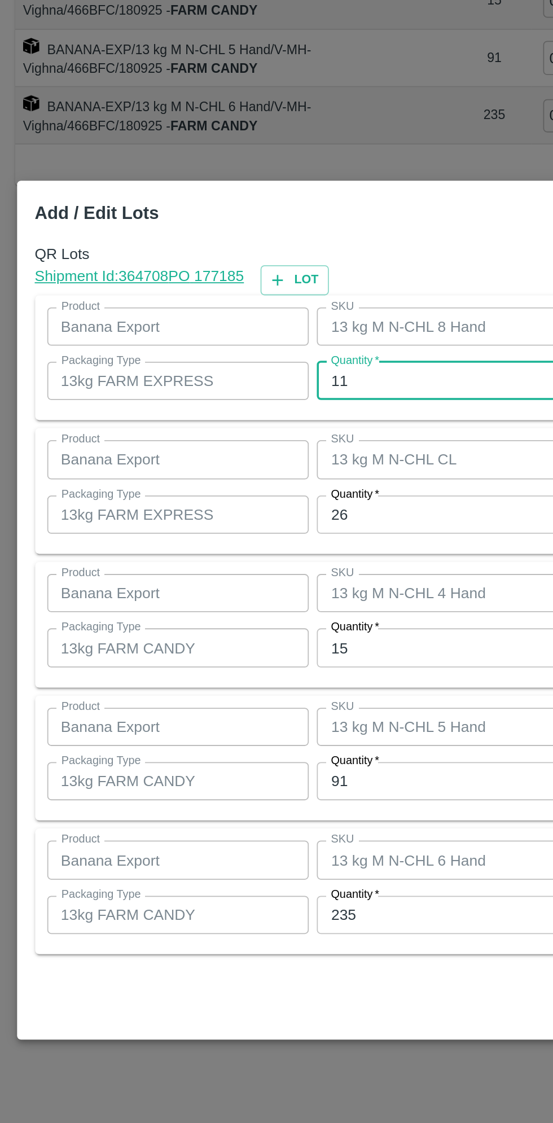
type input "1"
type input "125"
click at [238, 506] on input "26" at bounding box center [255, 507] width 147 height 21
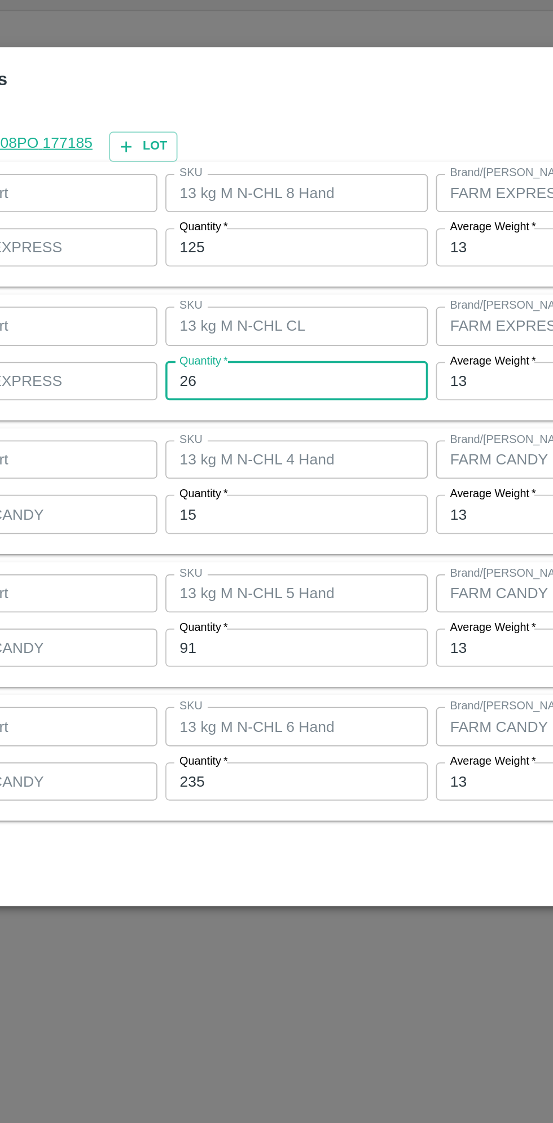
type input "2"
type input "30"
click at [217, 584] on input "15" at bounding box center [255, 582] width 147 height 21
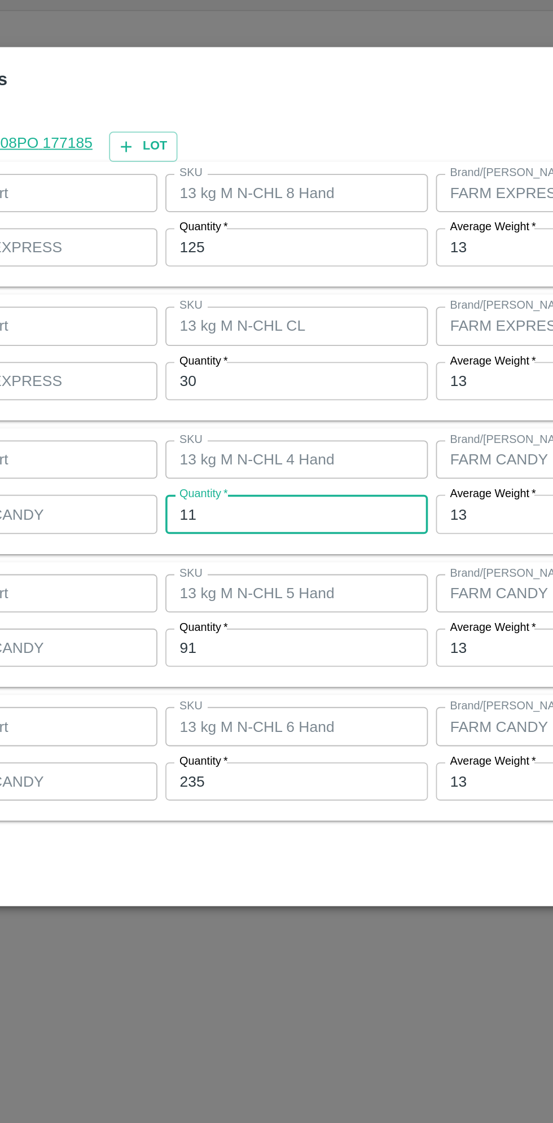
type input "11"
click at [259, 652] on input "91" at bounding box center [255, 657] width 147 height 21
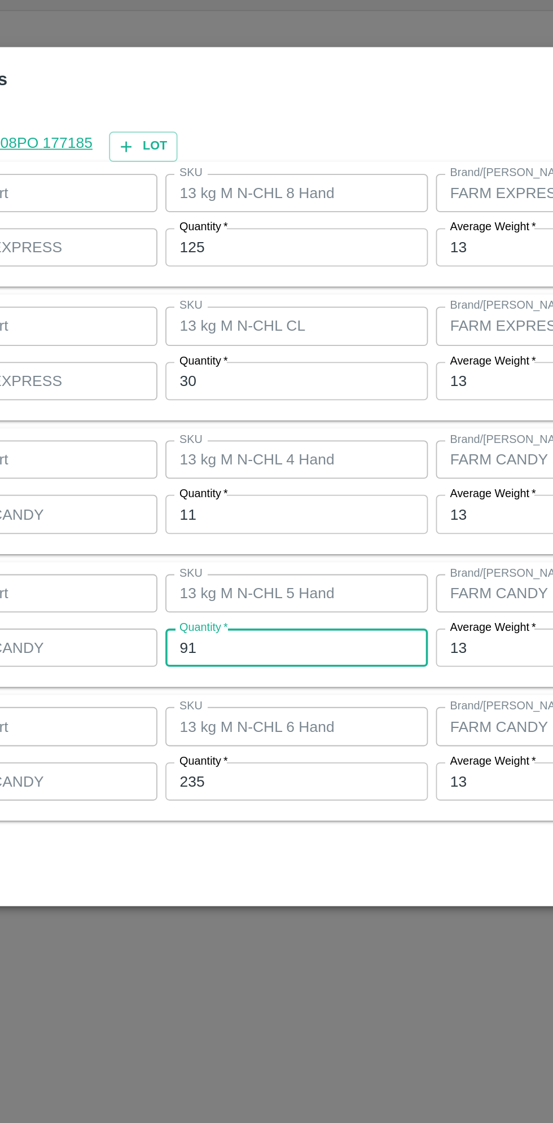
type input "9"
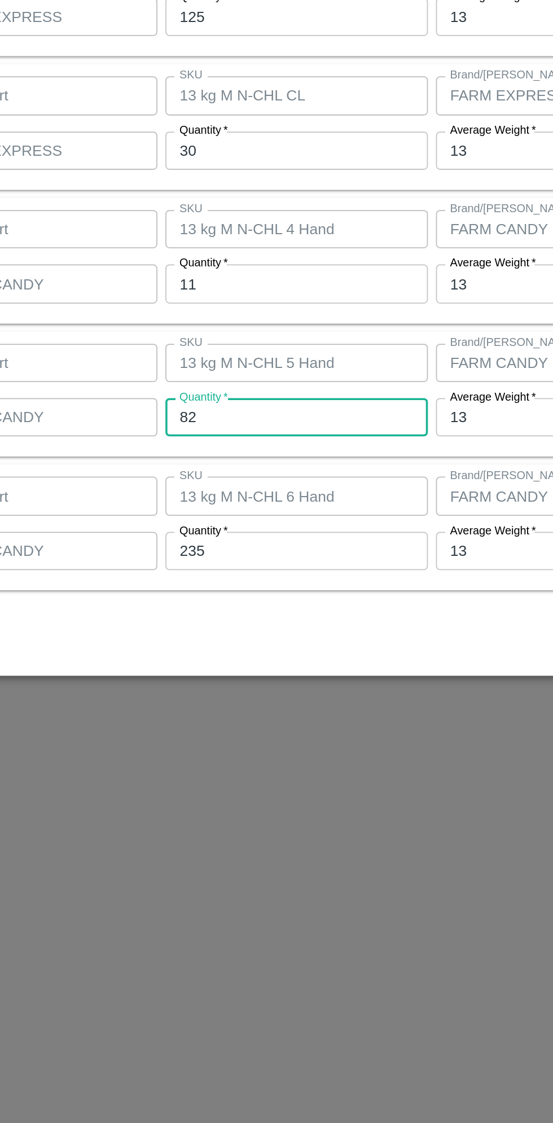
type input "82"
click at [217, 734] on input "235" at bounding box center [255, 732] width 147 height 21
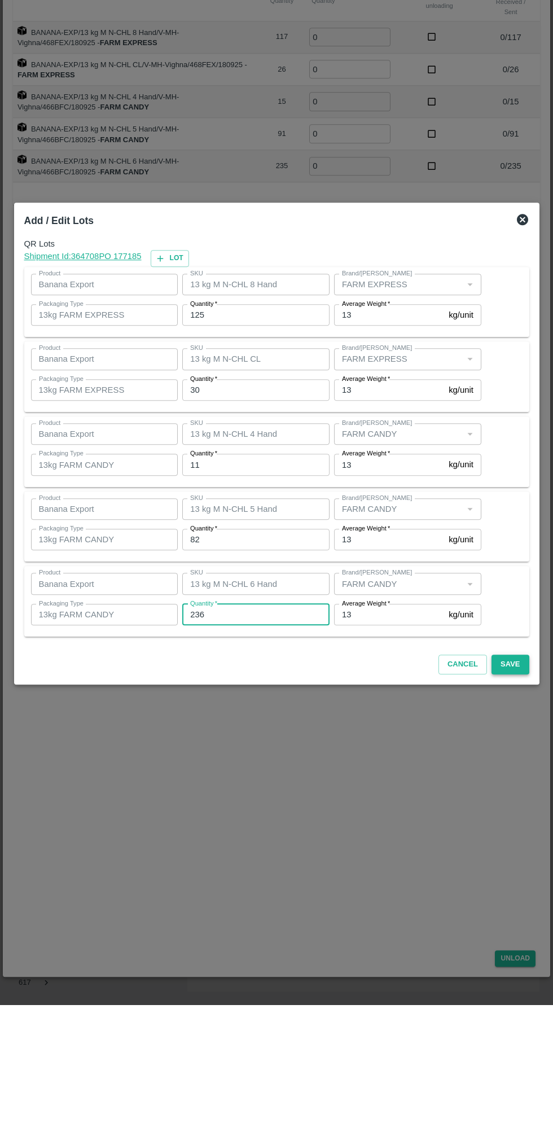
type input "236"
click at [507, 783] on button "Save" at bounding box center [509, 782] width 37 height 20
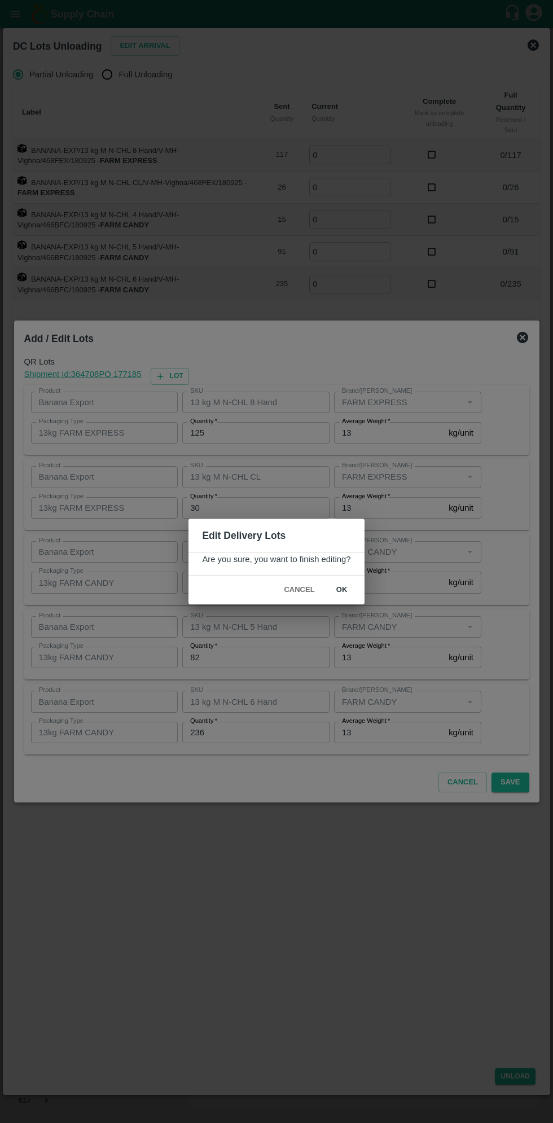
click at [342, 594] on button "ok" at bounding box center [342, 590] width 36 height 20
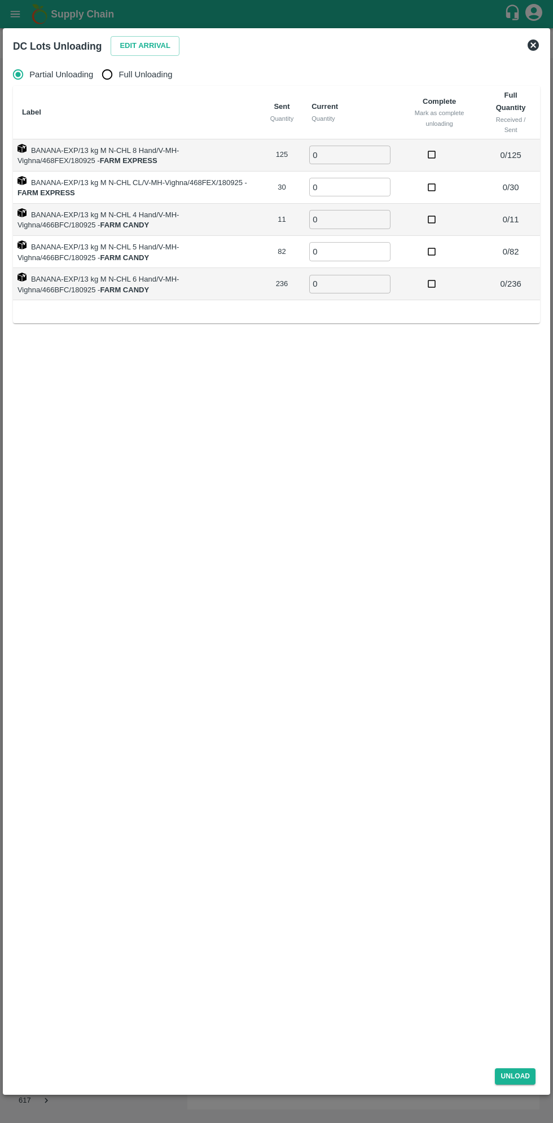
click at [133, 79] on span "Full Unloading" at bounding box center [146, 74] width 54 height 12
click at [118, 79] on input "Full Unloading" at bounding box center [107, 74] width 23 height 23
radio input "true"
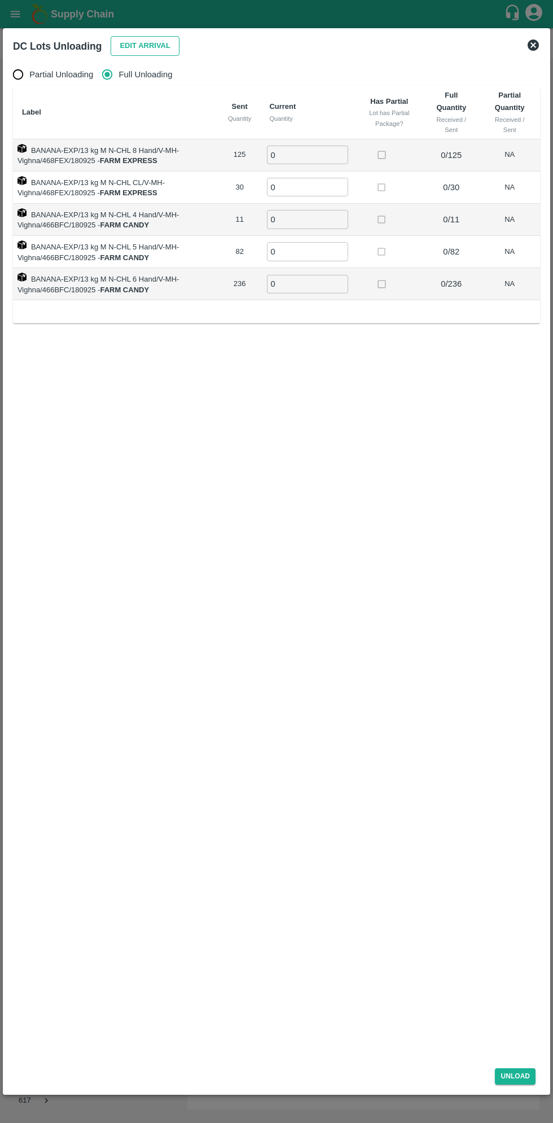
click at [145, 48] on button "Edit Arrival" at bounding box center [145, 46] width 69 height 20
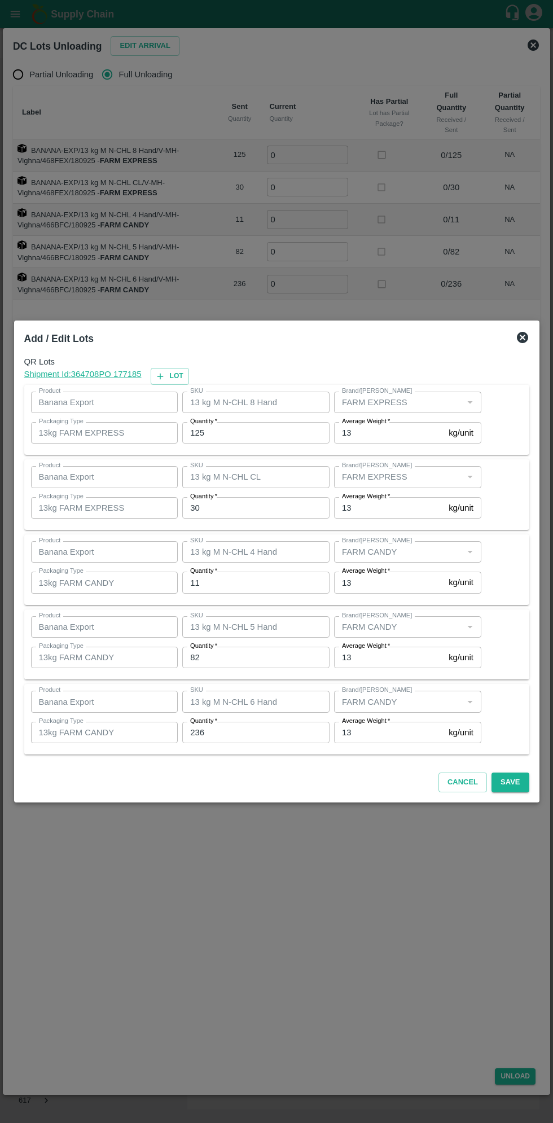
click at [534, 331] on div "Add / Edit Lots QR Lots Shipment Id: 364708 PO 177185 Lot Product Banana Export…" at bounding box center [276, 561] width 525 height 482
click at [517, 337] on icon at bounding box center [522, 337] width 11 height 11
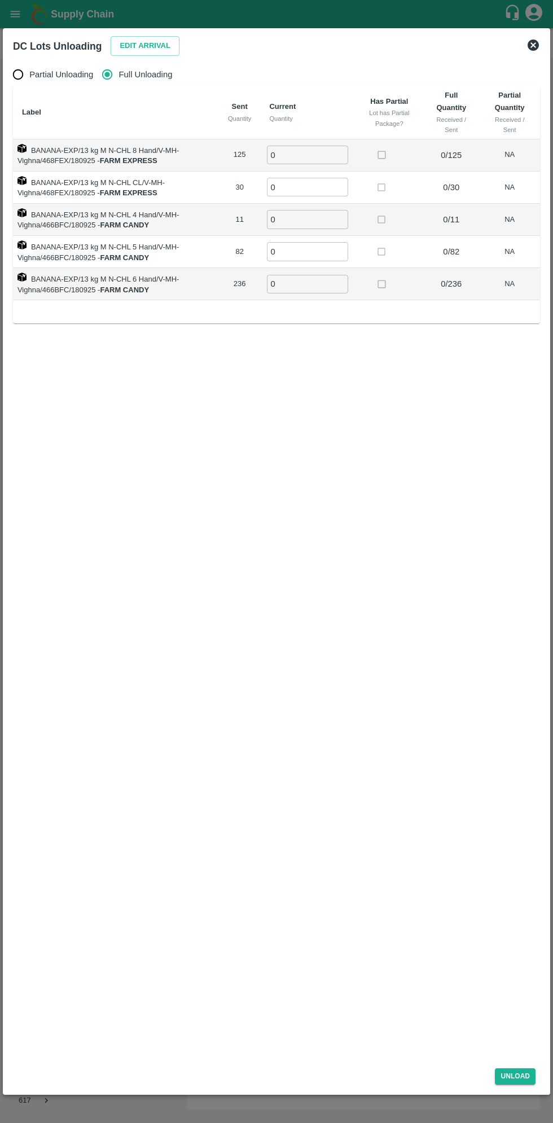
click at [313, 155] on input "0" at bounding box center [307, 155] width 81 height 19
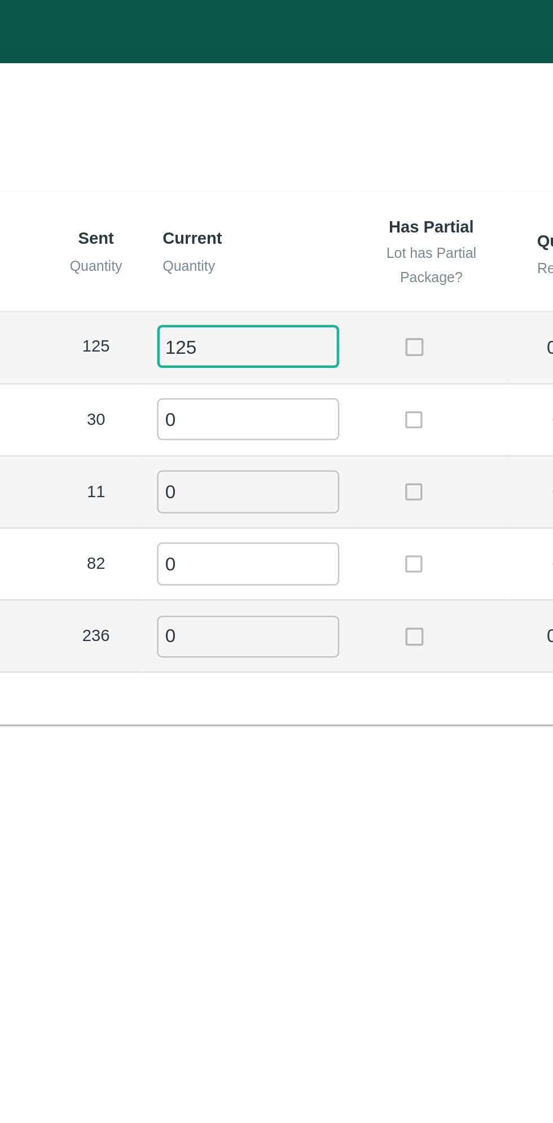
type input "125"
click at [298, 190] on input "0" at bounding box center [307, 187] width 81 height 19
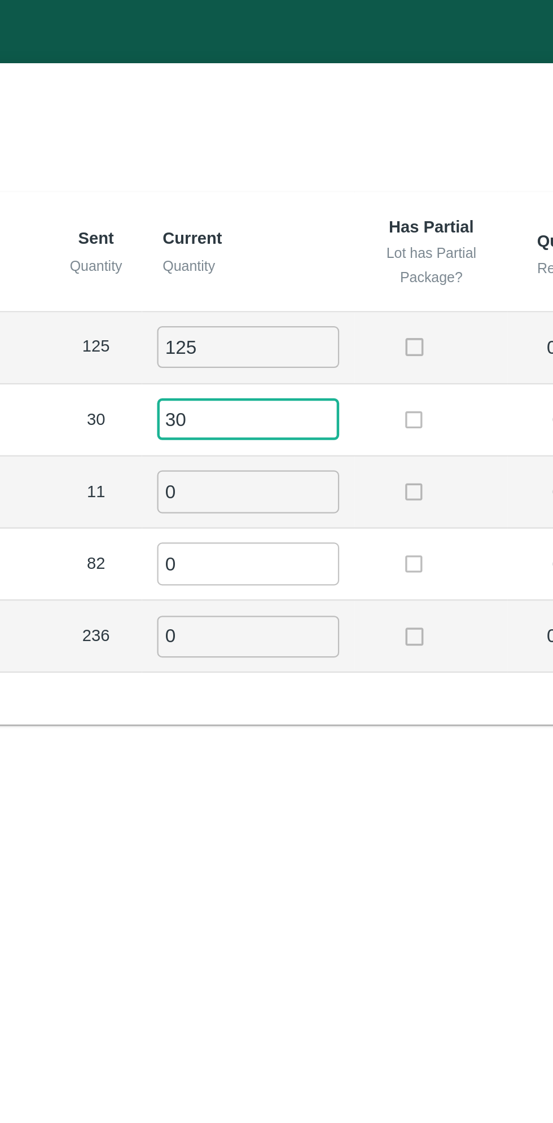
type input "30"
click at [301, 223] on input "0" at bounding box center [307, 219] width 81 height 19
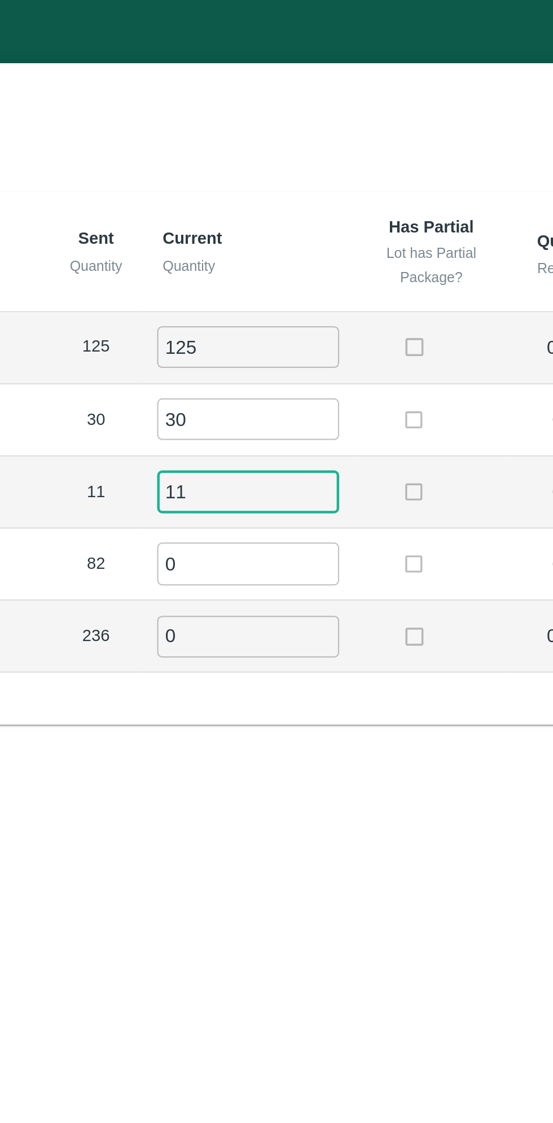
type input "11"
click at [297, 252] on input "0" at bounding box center [307, 251] width 81 height 19
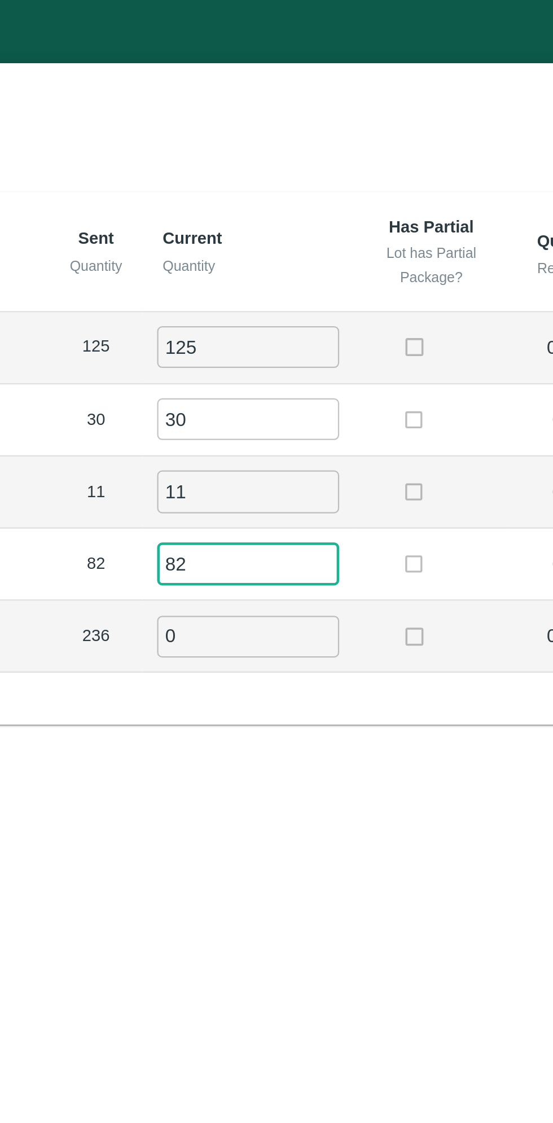
type input "82"
click at [291, 276] on input "0" at bounding box center [307, 284] width 81 height 19
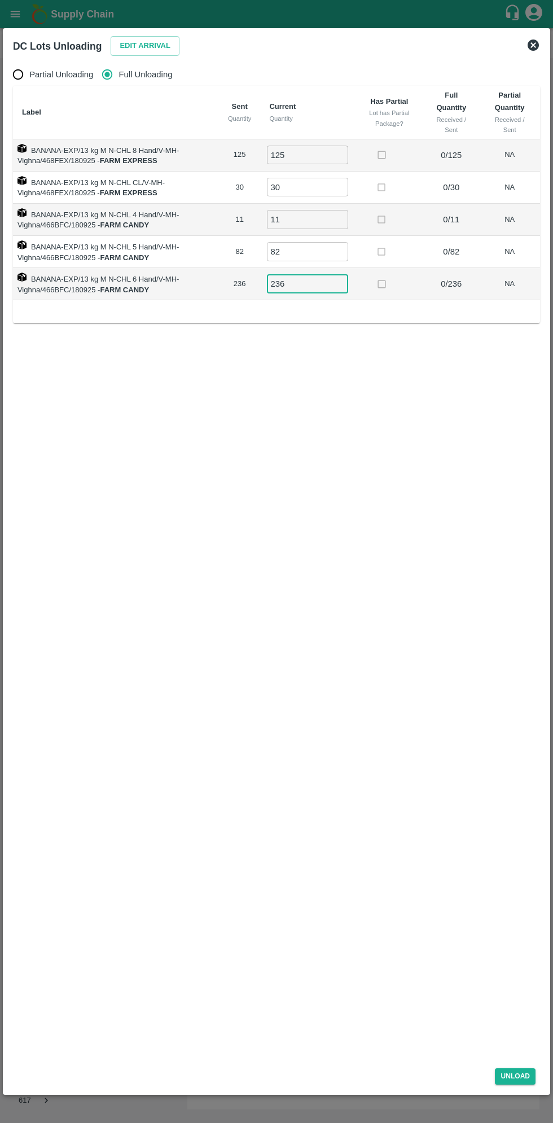
type input "236"
click at [519, 1086] on div "Unload" at bounding box center [276, 1074] width 536 height 30
click at [530, 1084] on button "Unload" at bounding box center [515, 1076] width 41 height 16
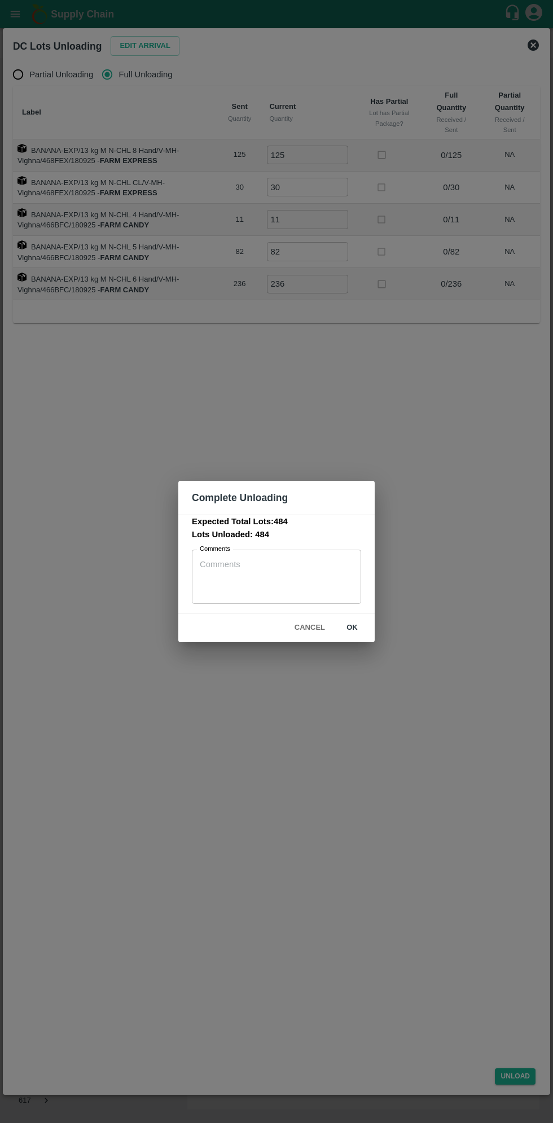
click at [352, 627] on button "ok" at bounding box center [352, 628] width 36 height 20
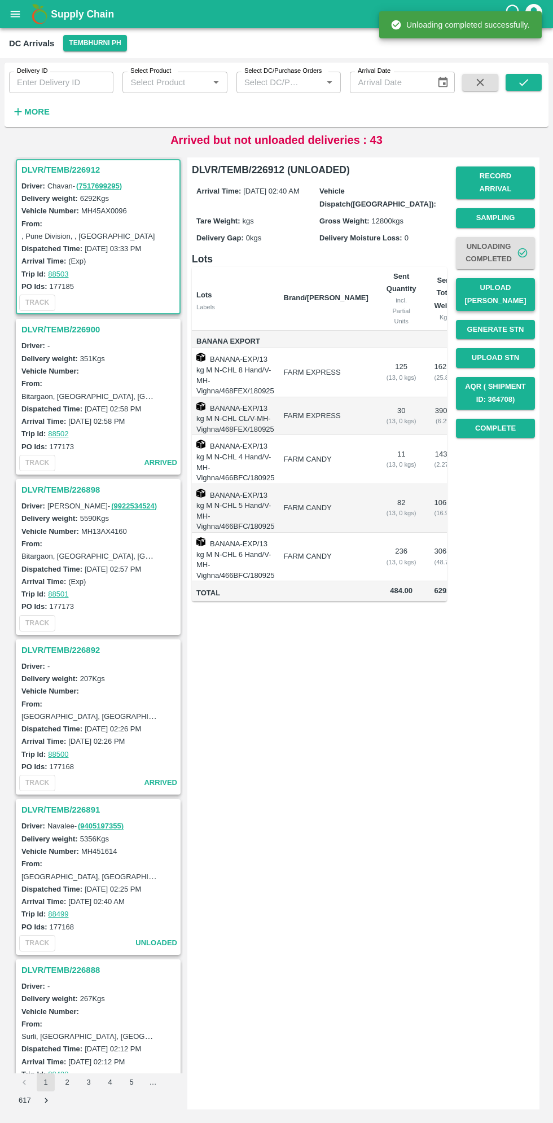
click at [516, 280] on button "Upload [PERSON_NAME]" at bounding box center [495, 294] width 79 height 33
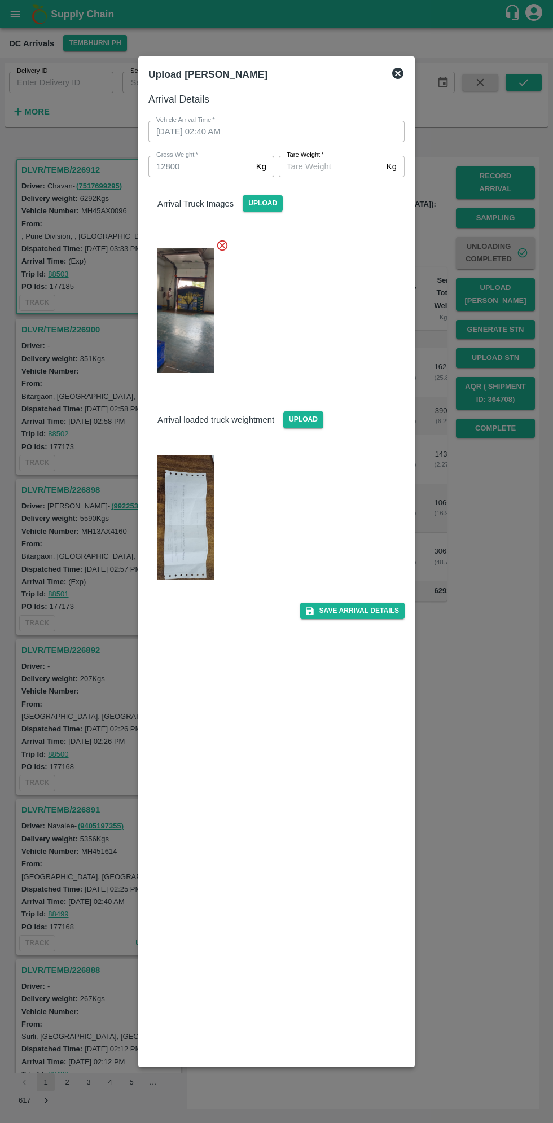
click at [192, 517] on img at bounding box center [185, 517] width 56 height 125
click at [326, 166] on input "[PERSON_NAME]   *" at bounding box center [330, 166] width 103 height 21
type input "5950"
click at [376, 614] on button "Save Arrival Details" at bounding box center [352, 611] width 104 height 16
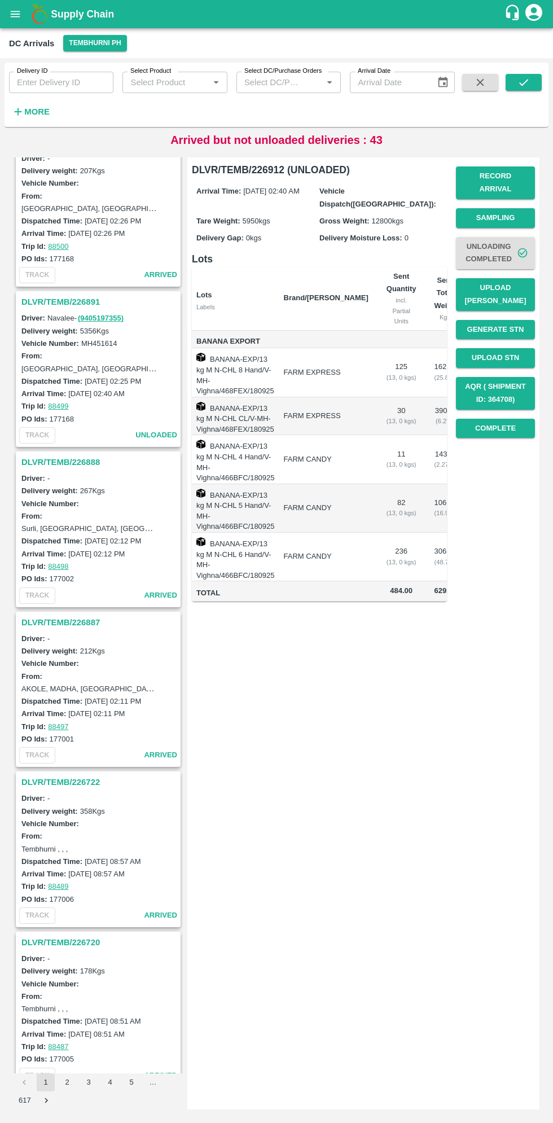
scroll to position [842, 0]
